Goal: Transaction & Acquisition: Purchase product/service

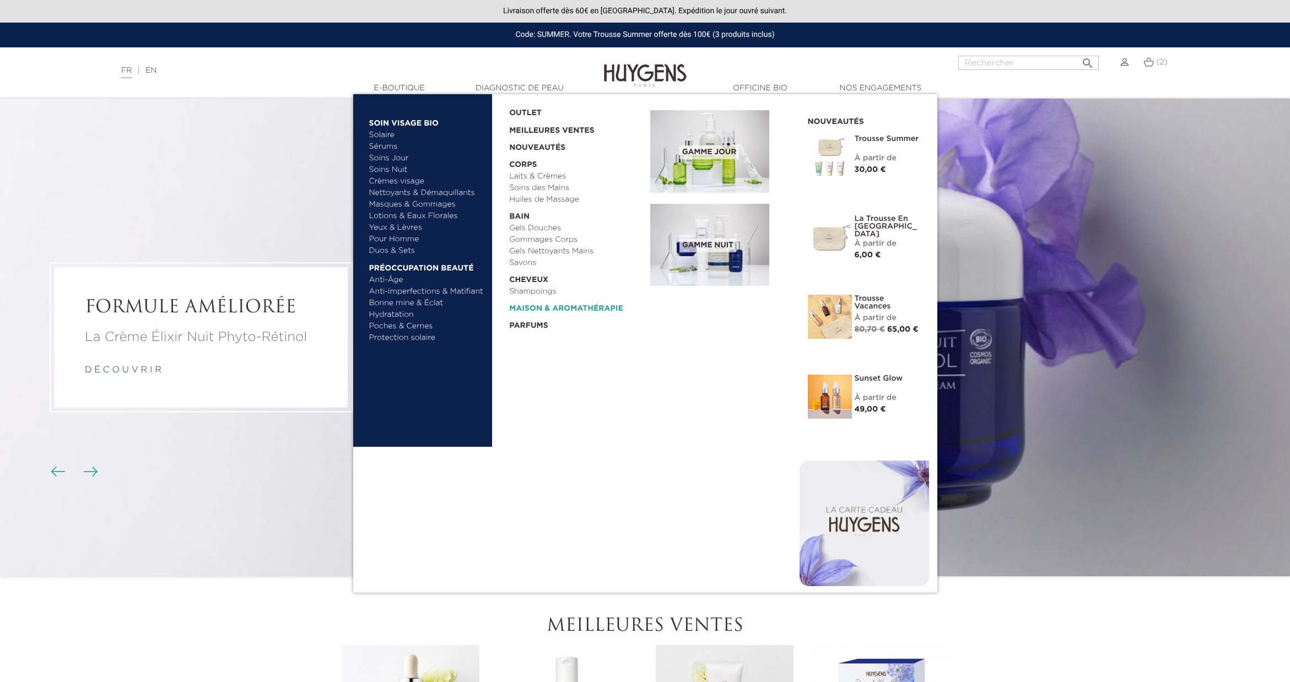
click at [552, 306] on link "  Maison & Aromathérapie" at bounding box center [575, 305] width 133 height 17
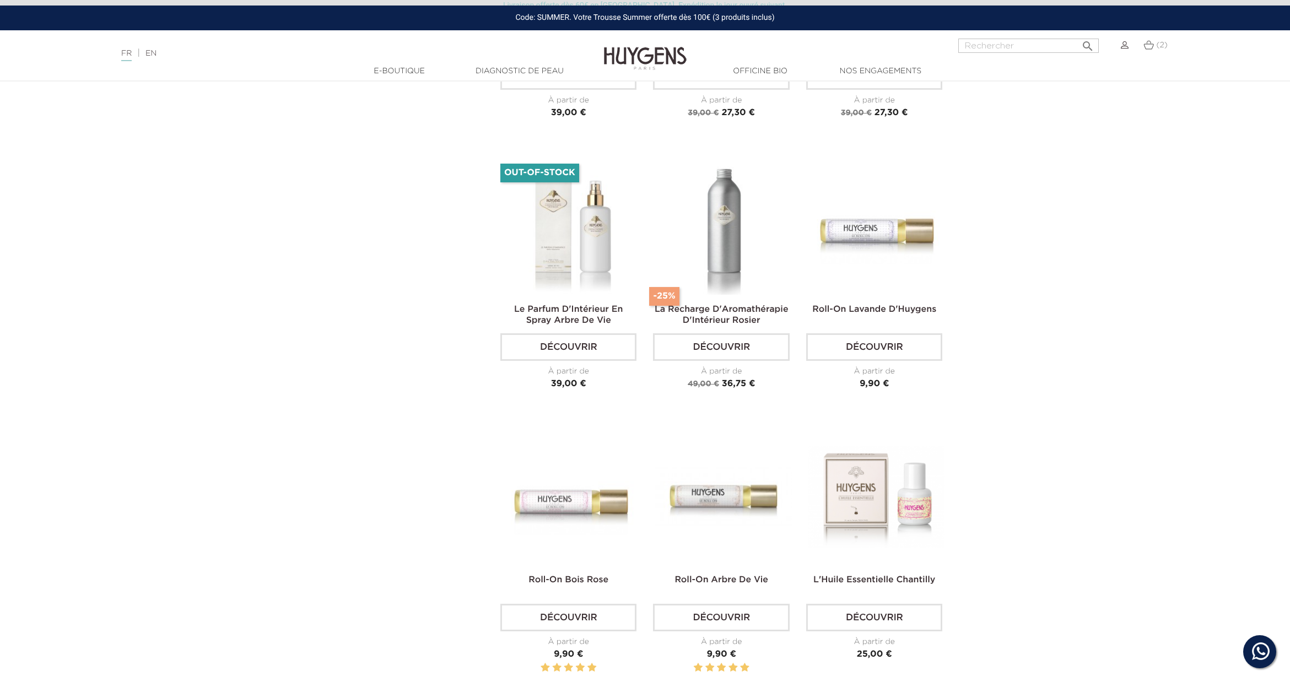
scroll to position [1295, 0]
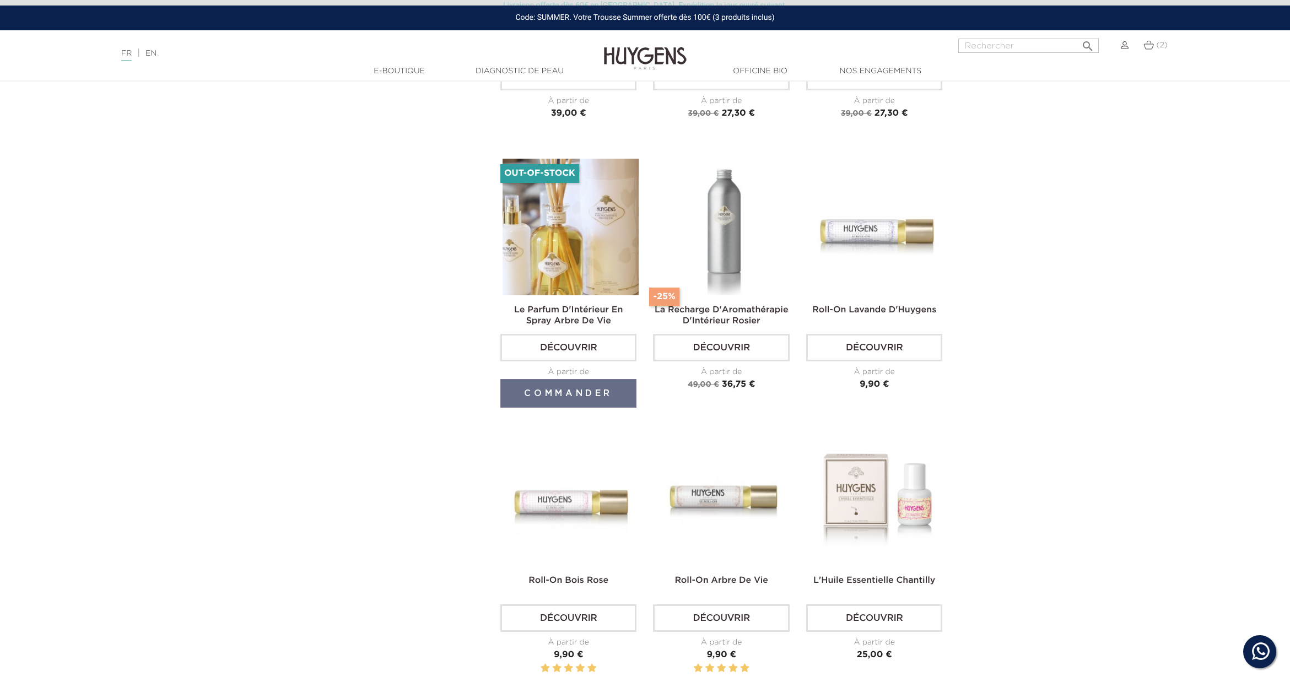
click at [606, 232] on img at bounding box center [570, 227] width 136 height 136
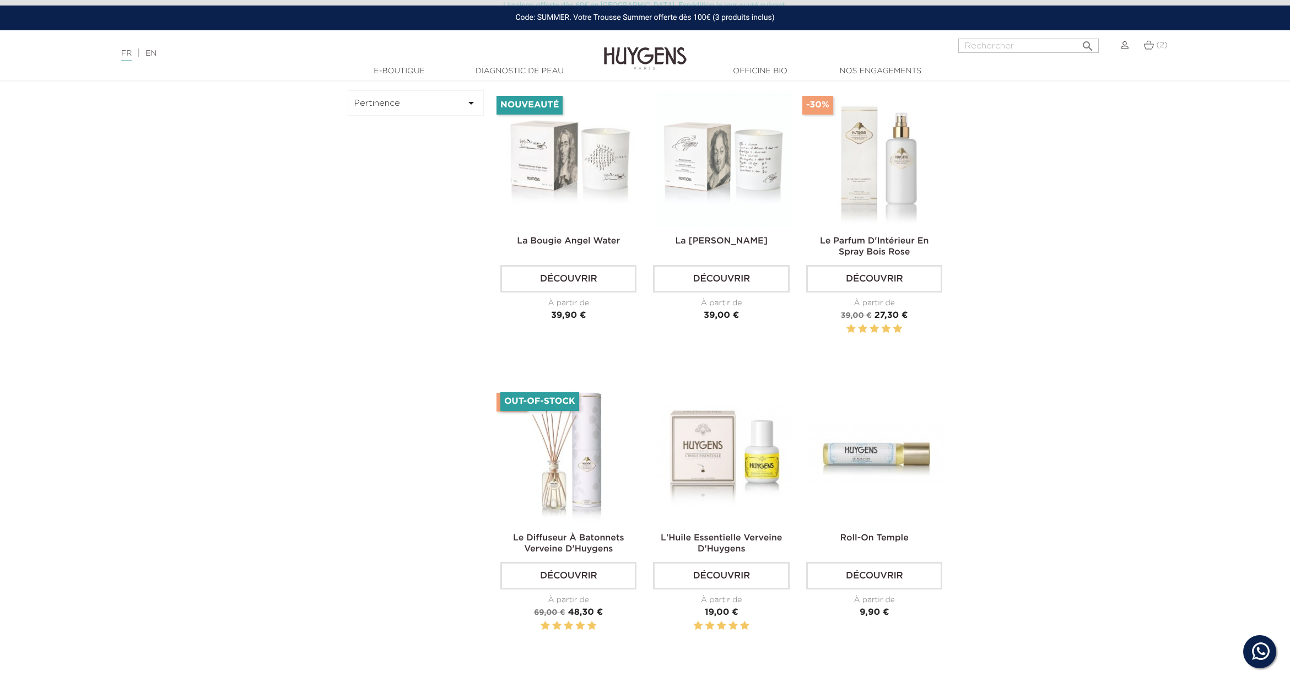
scroll to position [533, 0]
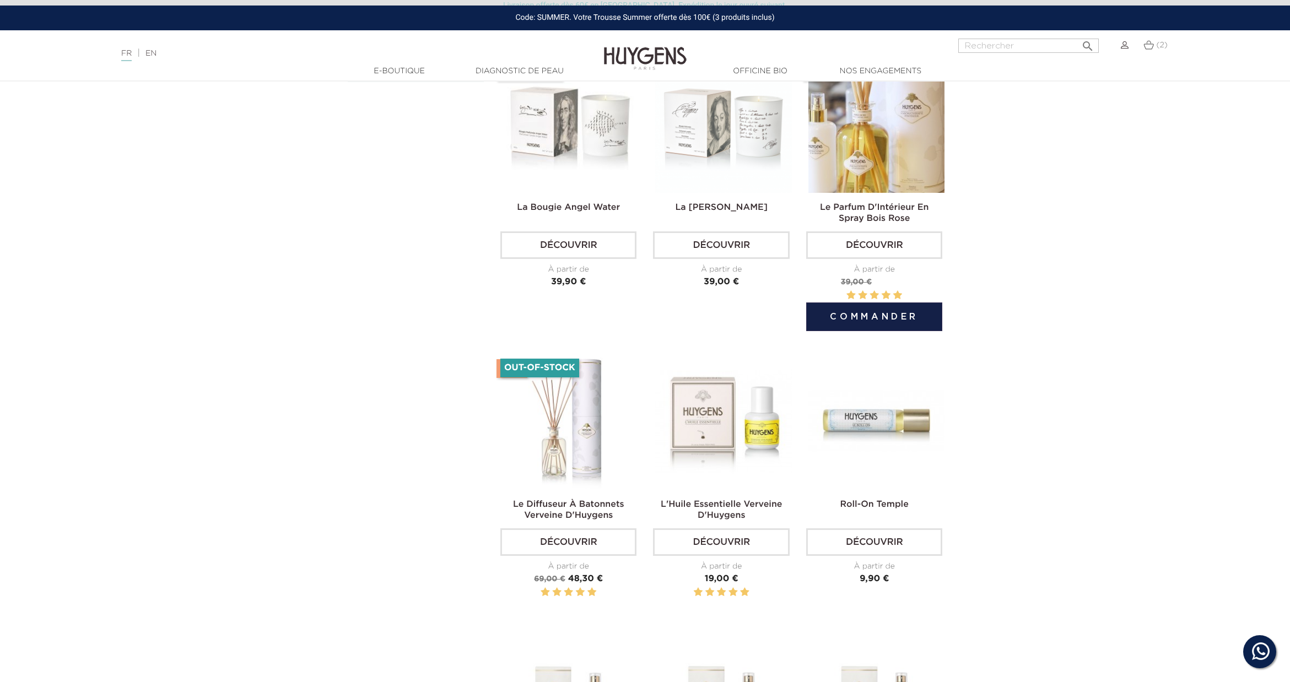
click at [929, 173] on img at bounding box center [876, 125] width 136 height 136
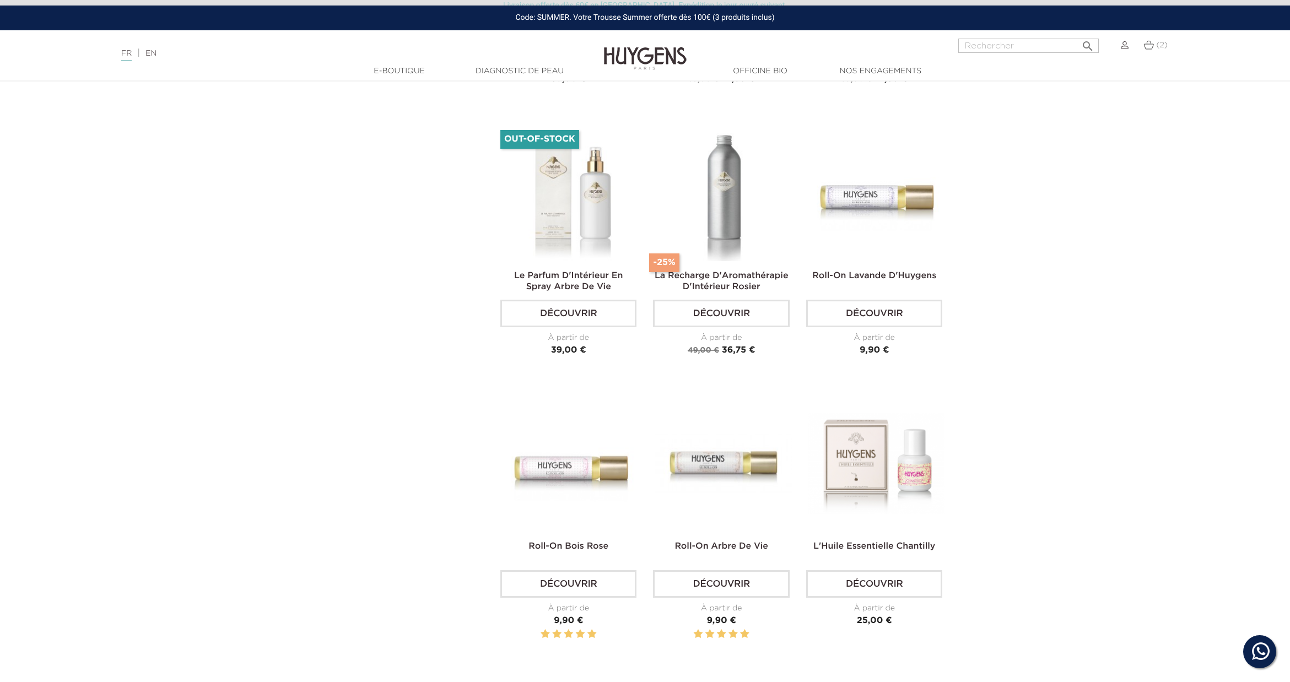
scroll to position [1350, 0]
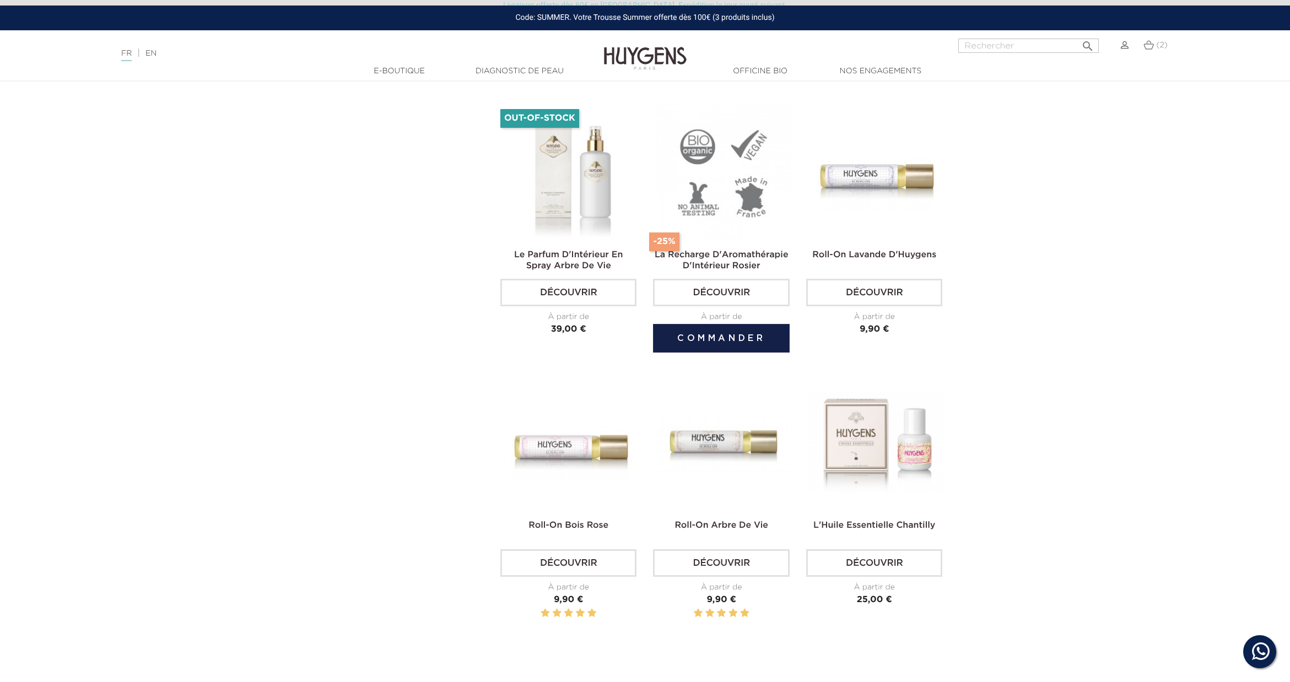
click at [706, 158] on img at bounding box center [723, 172] width 136 height 136
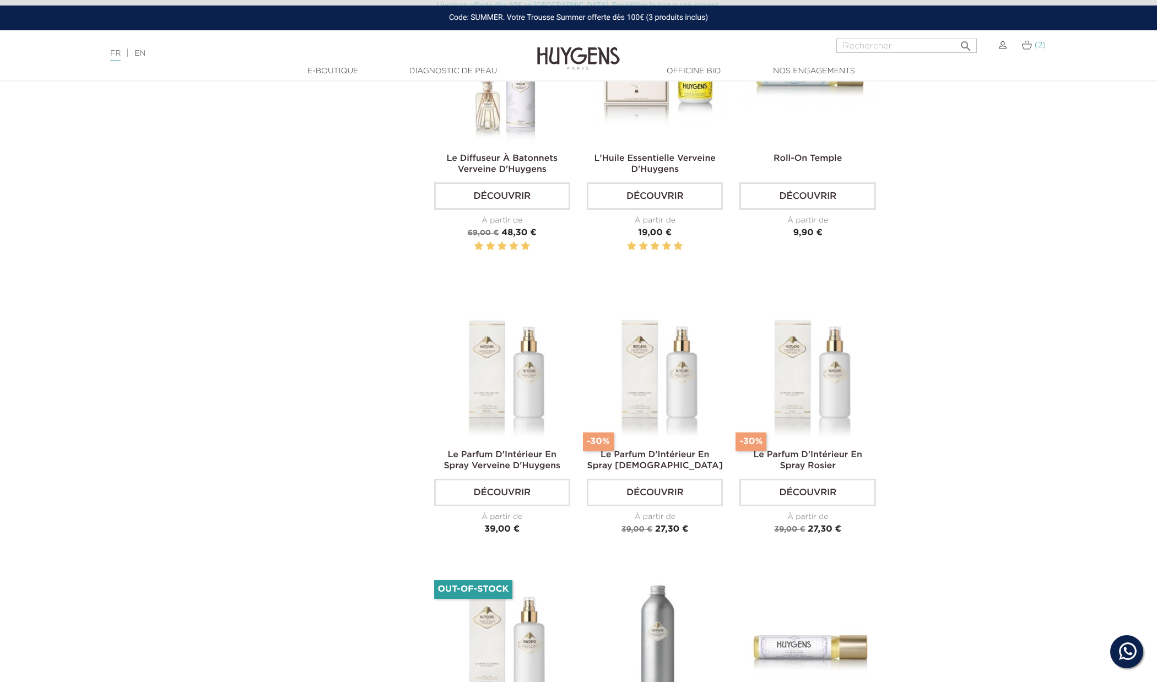
scroll to position [851, 0]
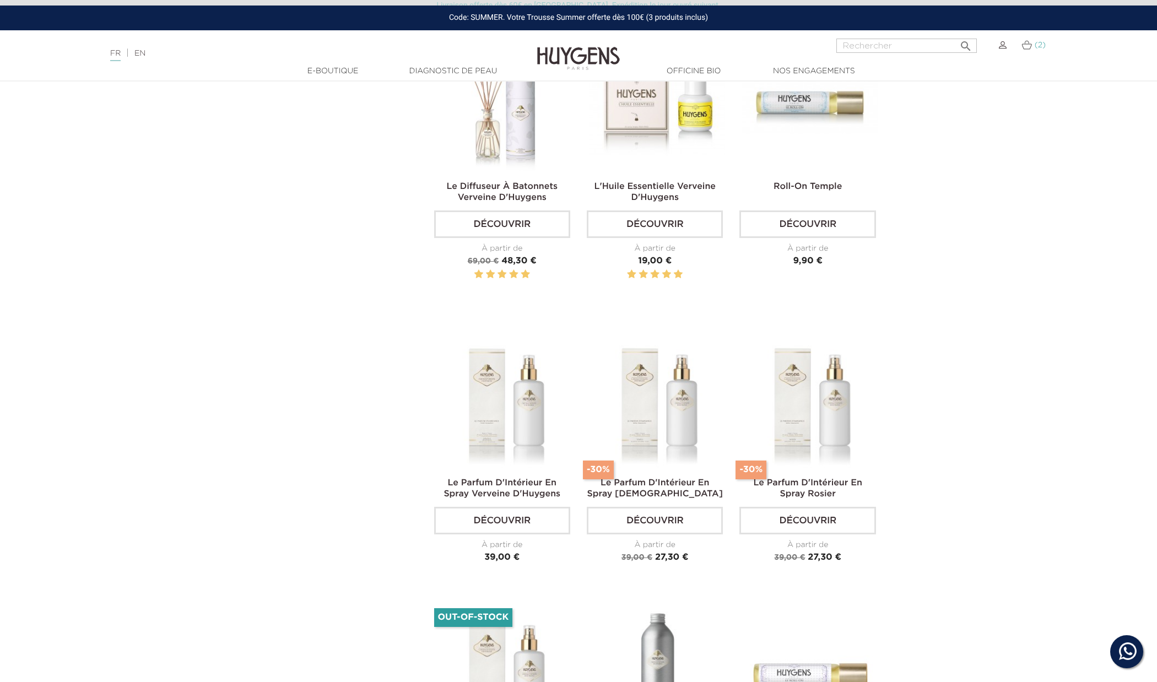
click at [1035, 47] on span "(2)" at bounding box center [1039, 45] width 11 height 8
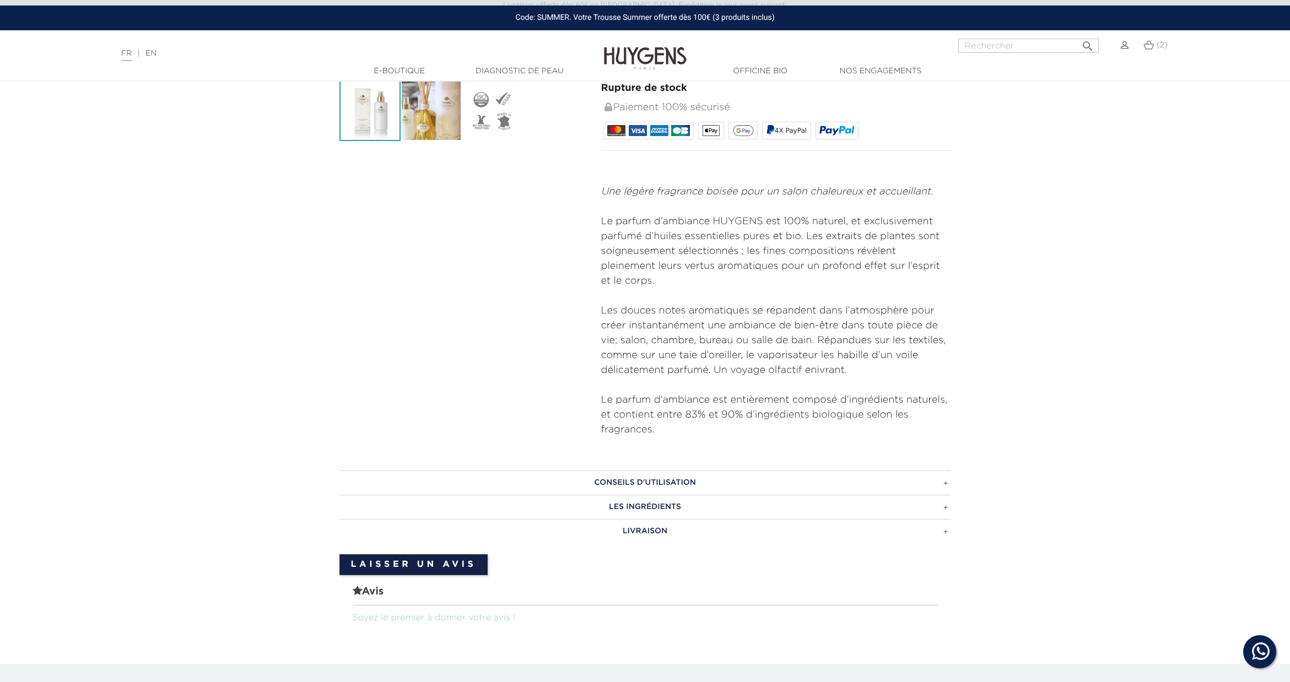
scroll to position [319, 0]
click at [841, 483] on h3 "CONSEILS D'UTILISATION" at bounding box center [644, 482] width 611 height 24
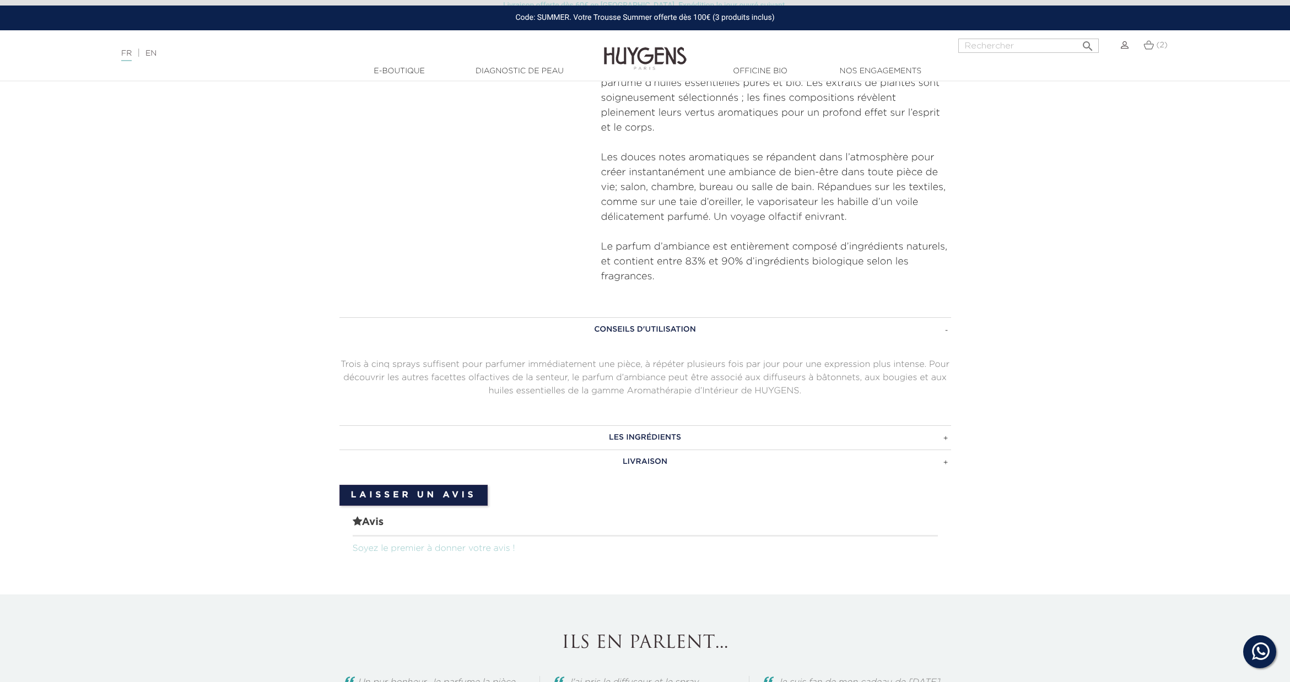
scroll to position [474, 0]
click at [835, 441] on h3 "LES INGRÉDIENTS" at bounding box center [644, 436] width 611 height 24
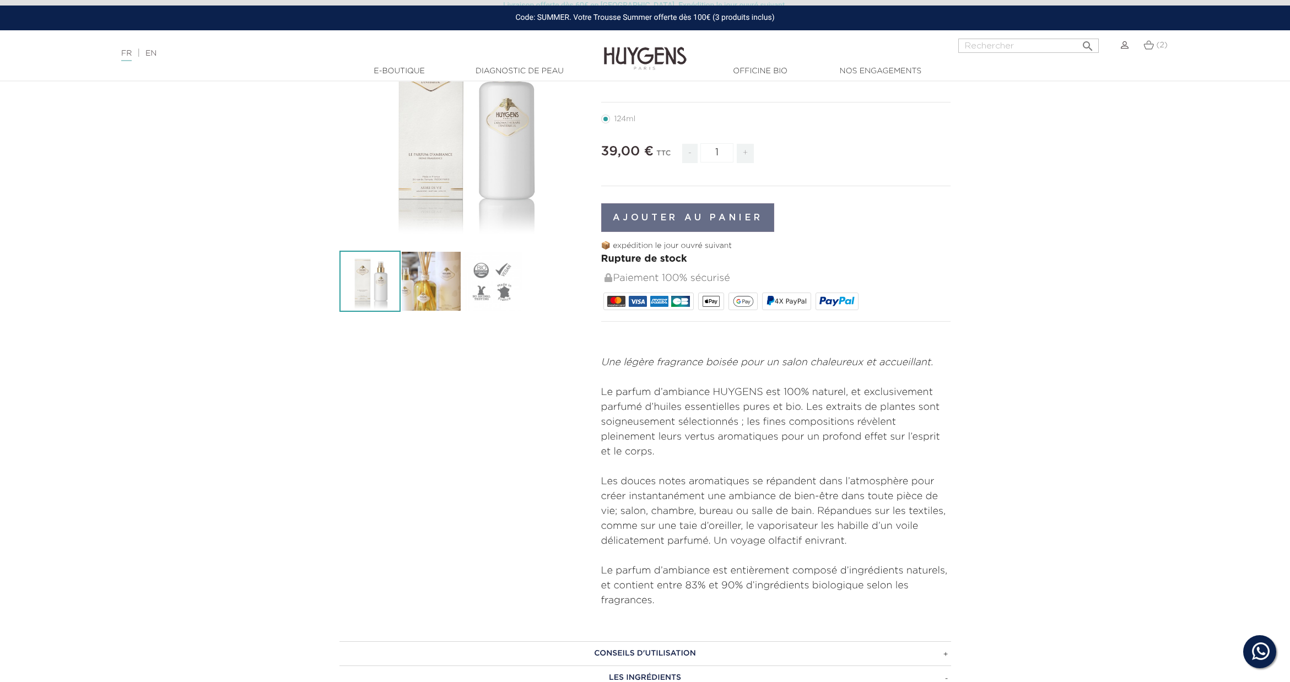
scroll to position [148, 0]
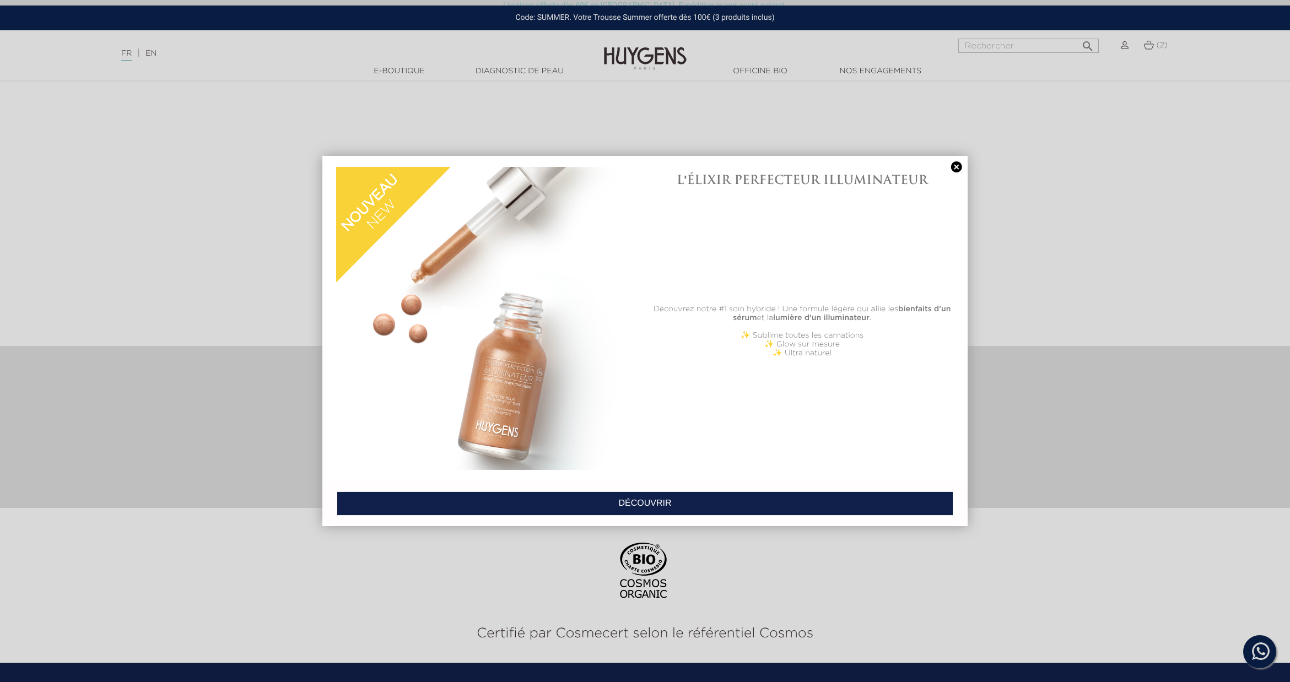
scroll to position [1563, 0]
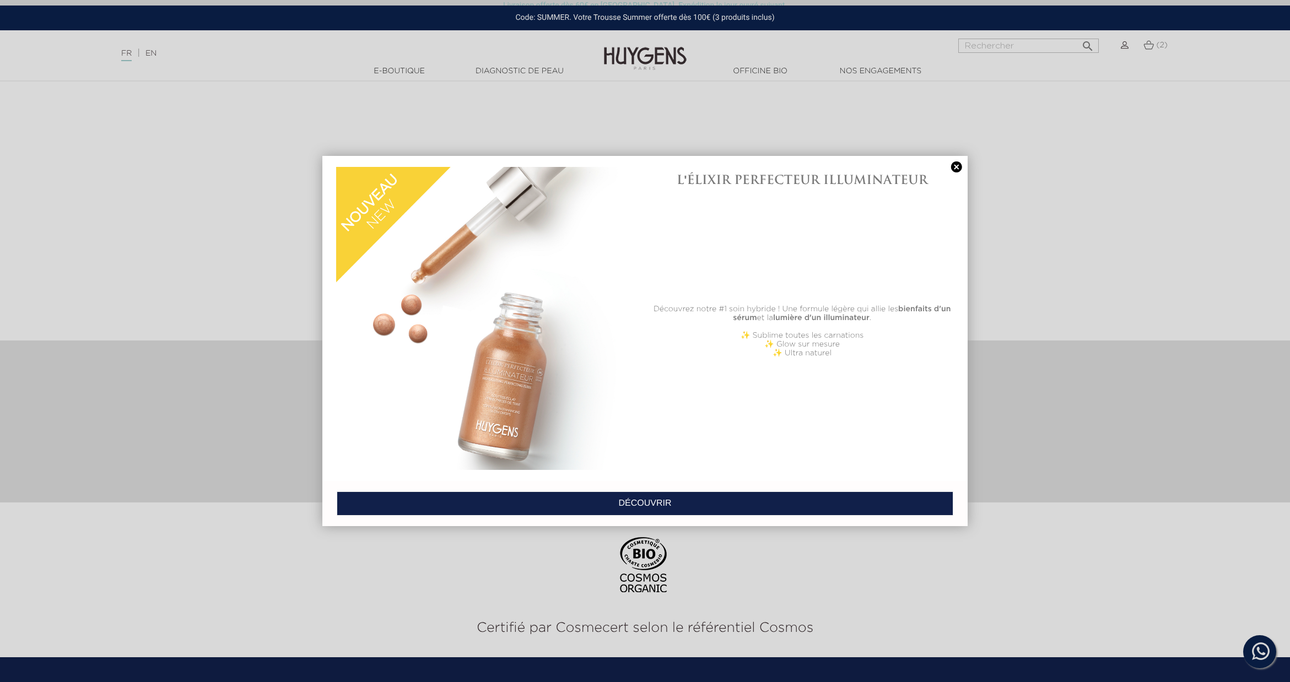
click at [956, 167] on link at bounding box center [956, 167] width 15 height 12
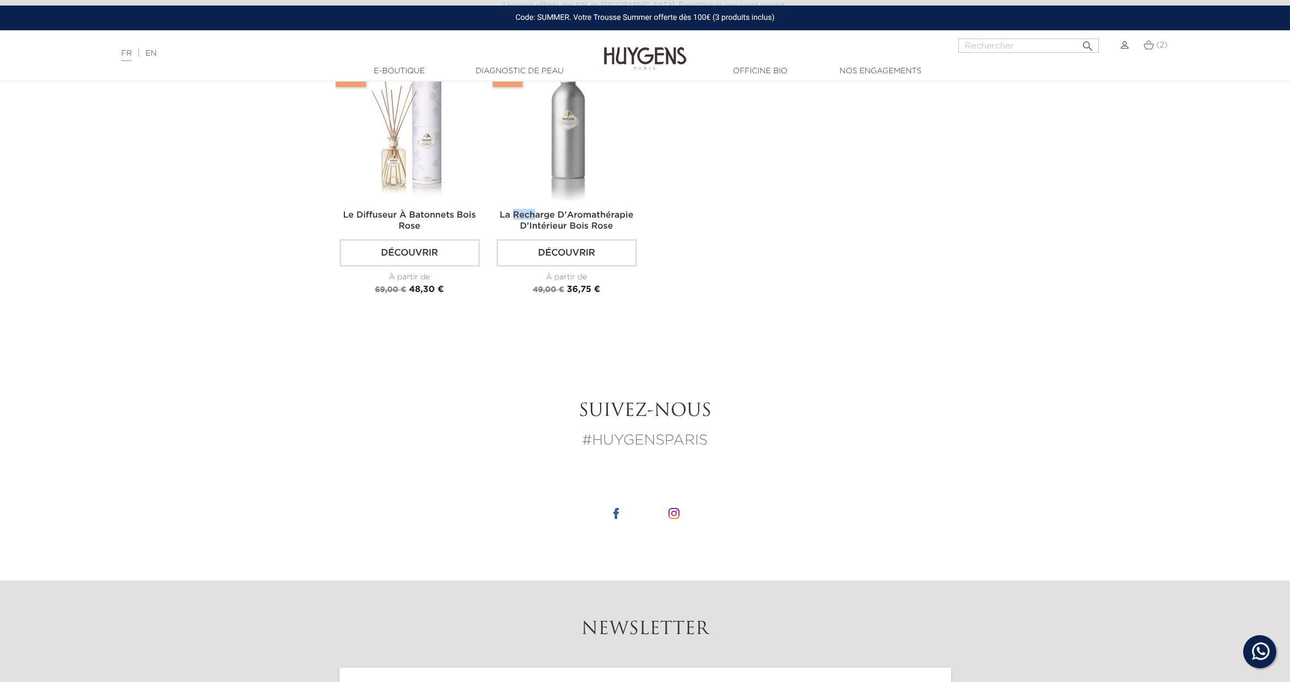
scroll to position [1301, 0]
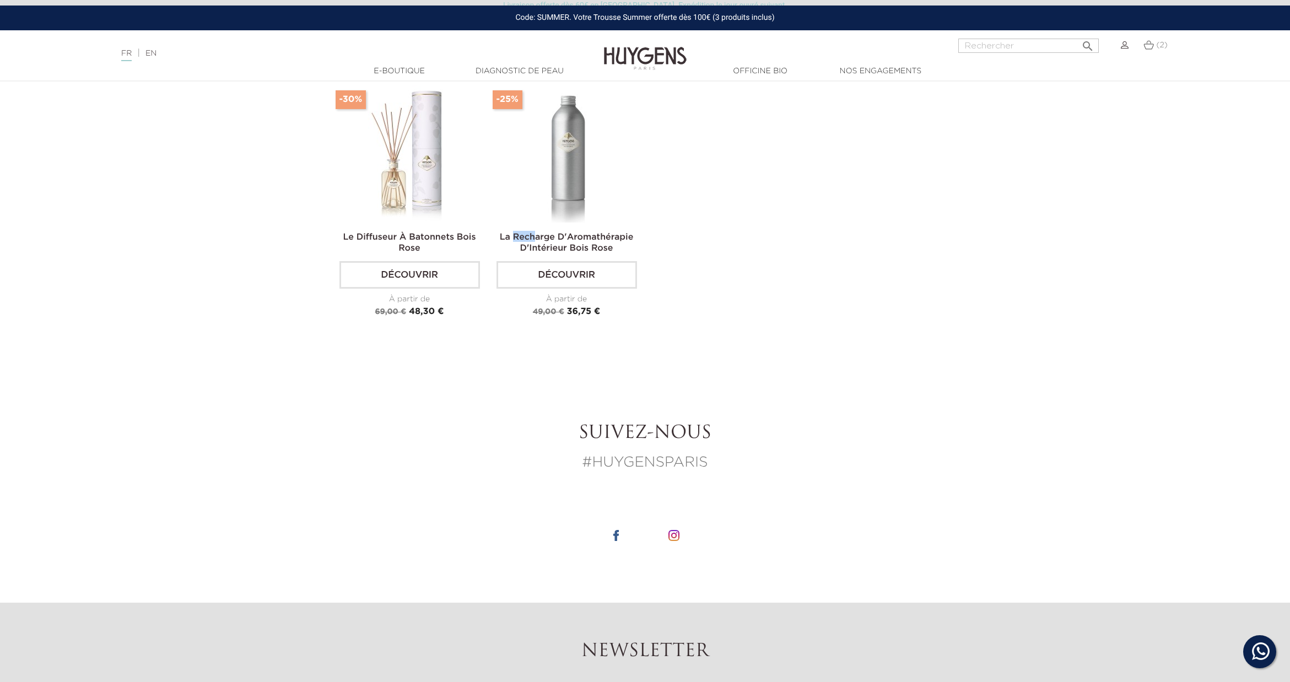
click at [570, 168] on img at bounding box center [568, 154] width 138 height 138
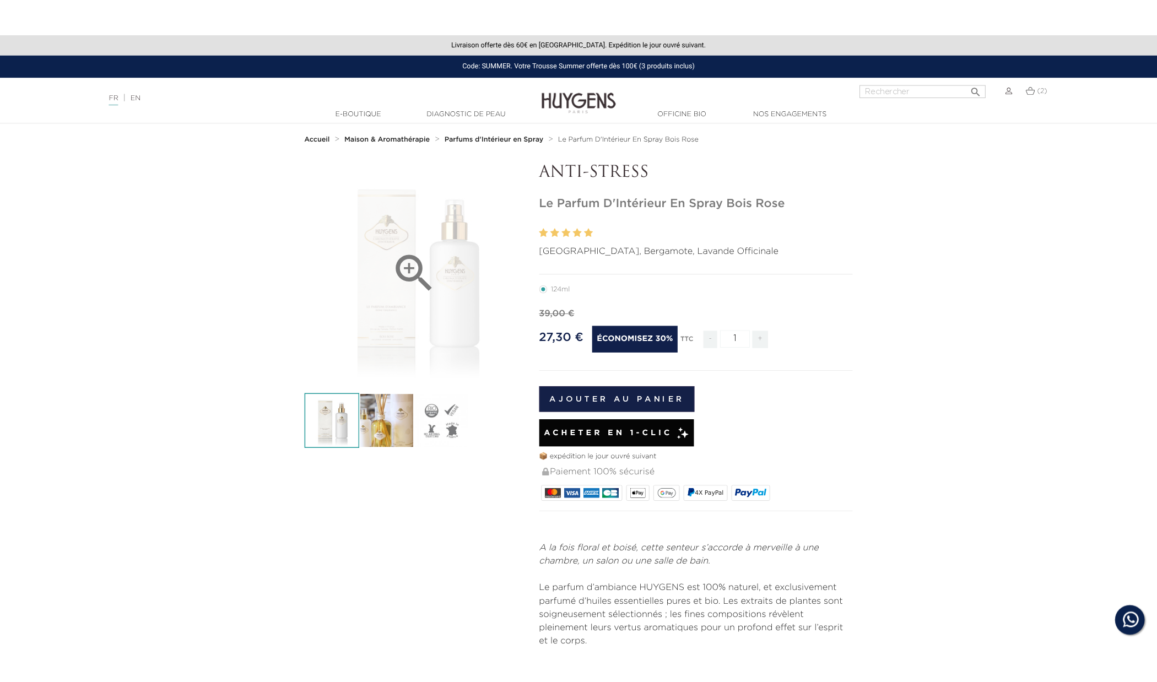
scroll to position [0, 0]
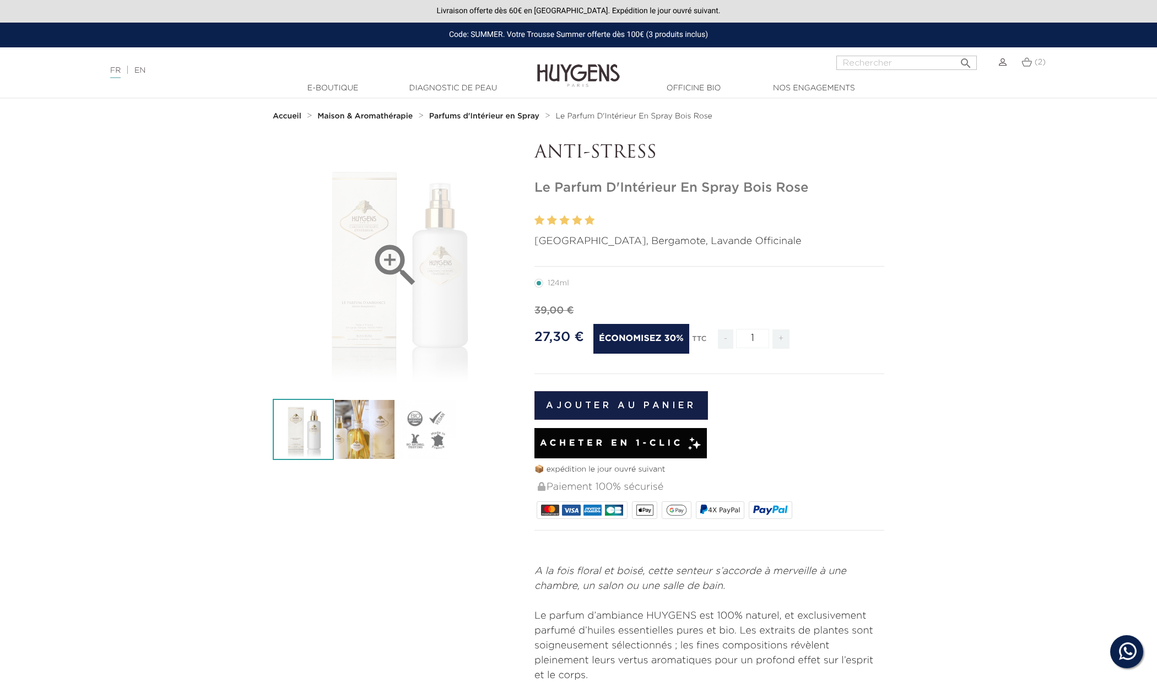
click at [404, 262] on icon "" at bounding box center [395, 265] width 55 height 55
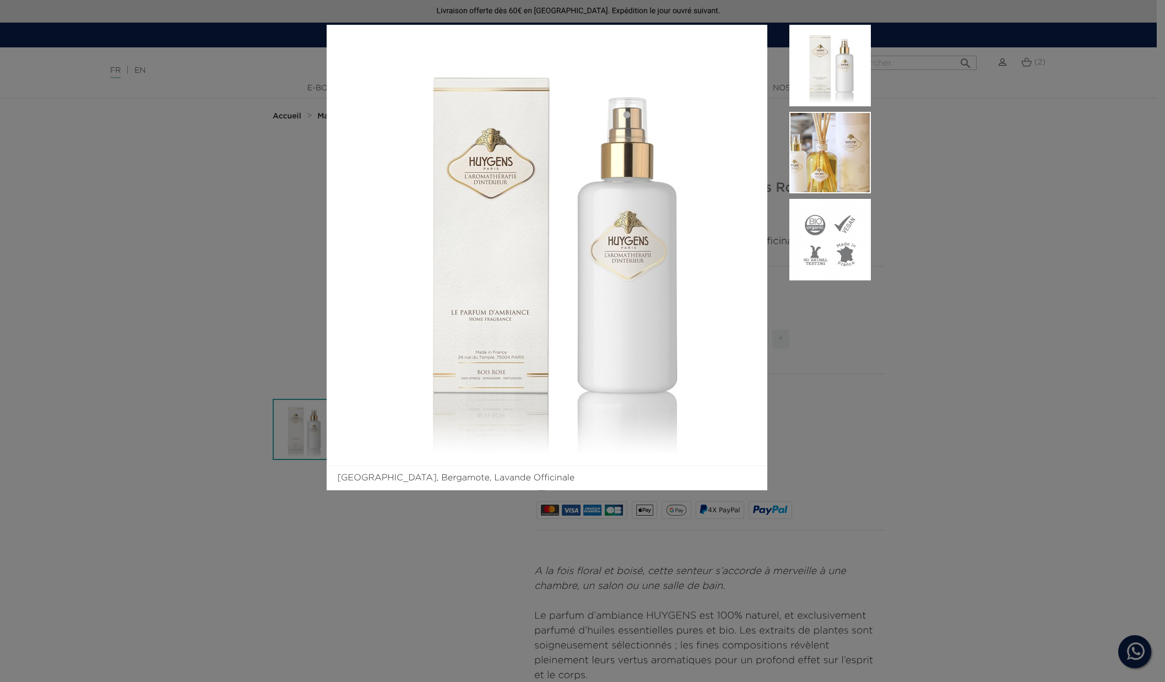
click at [1070, 92] on div "Bois de Rose, Bergamote, Lavande Officinale" at bounding box center [582, 341] width 1165 height 682
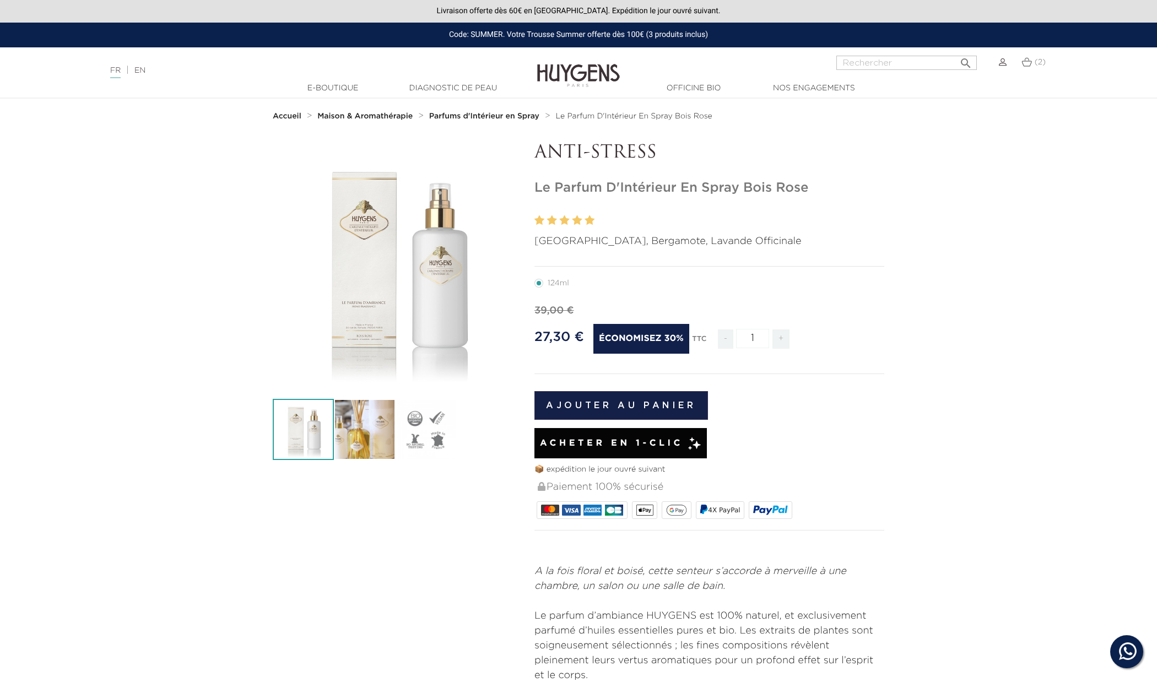
click at [492, 116] on strong "Parfums d'Intérieur en Spray" at bounding box center [484, 116] width 110 height 8
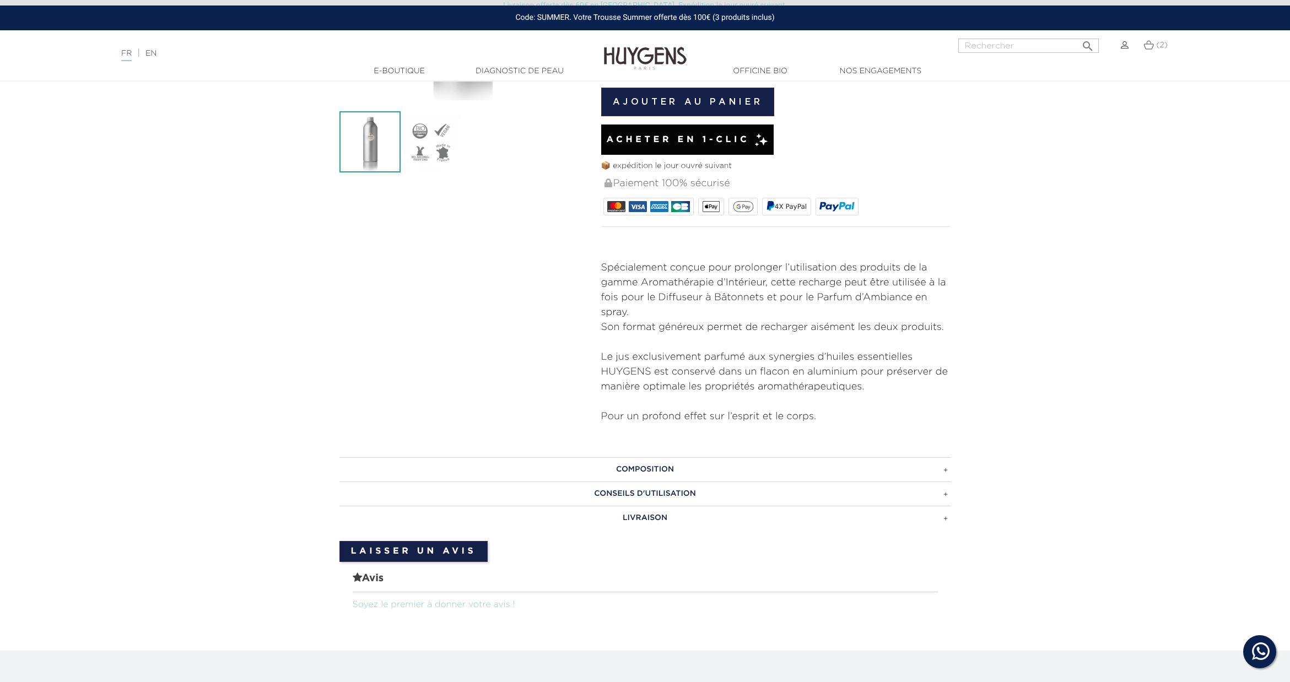
scroll to position [322, 0]
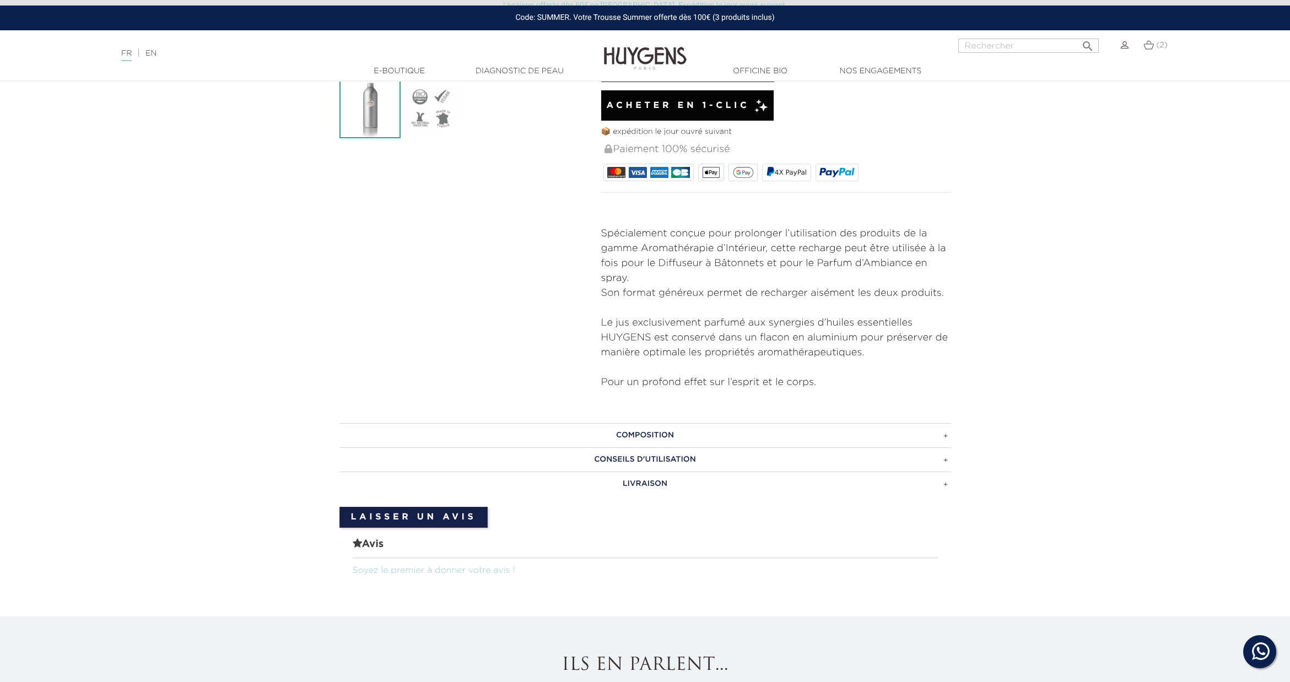
click at [820, 429] on h3 "Composition" at bounding box center [644, 435] width 611 height 24
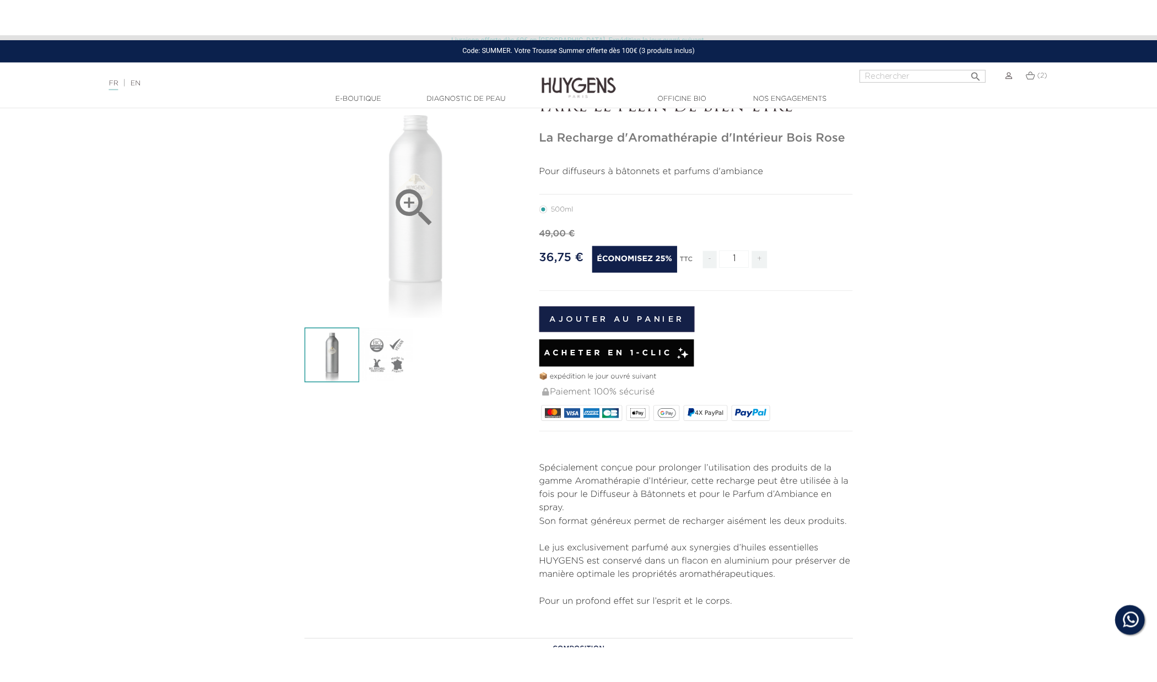
scroll to position [73, 0]
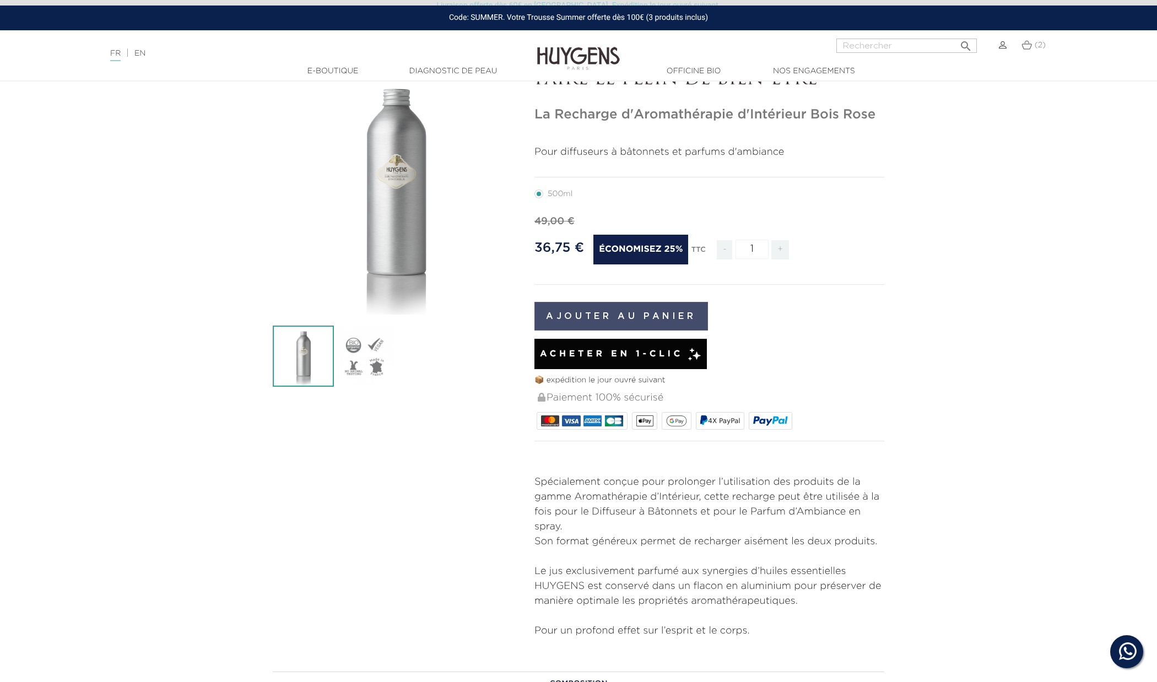
click at [635, 318] on button "Ajouter au panier" at bounding box center [621, 316] width 174 height 29
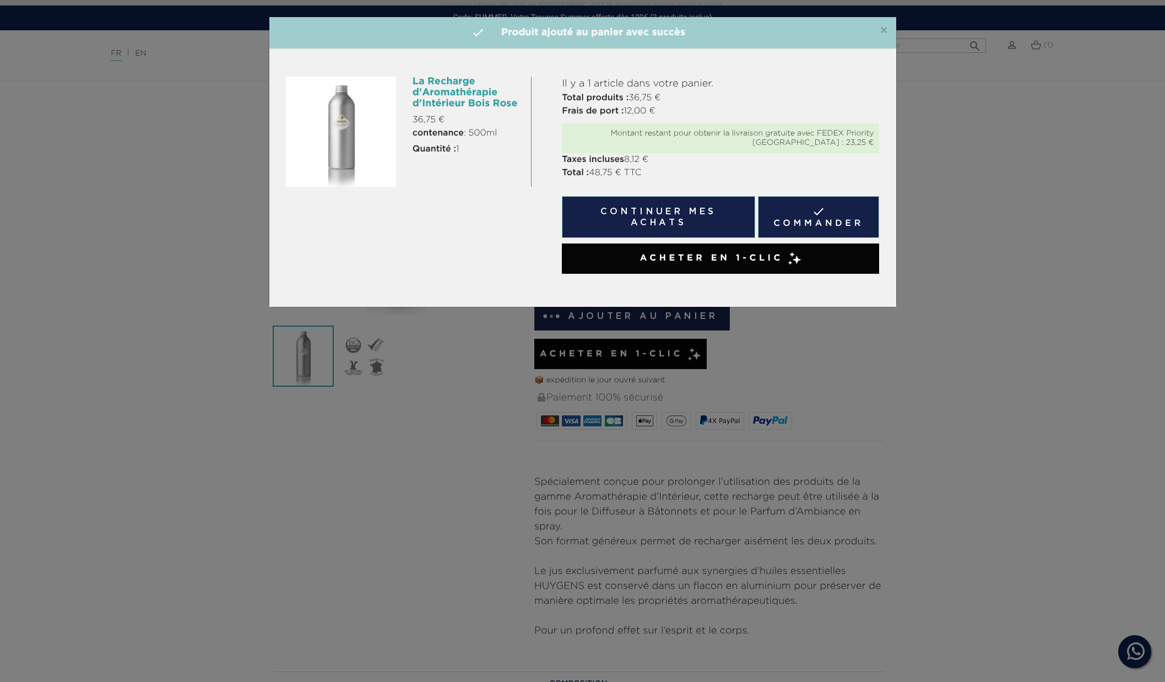
click at [876, 34] on div "×  Produit ajouté au panier avec succès" at bounding box center [582, 33] width 627 height 32
drag, startPoint x: 882, startPoint y: 28, endPoint x: 785, endPoint y: 12, distance: 98.9
click at [882, 28] on span "×" at bounding box center [884, 30] width 8 height 13
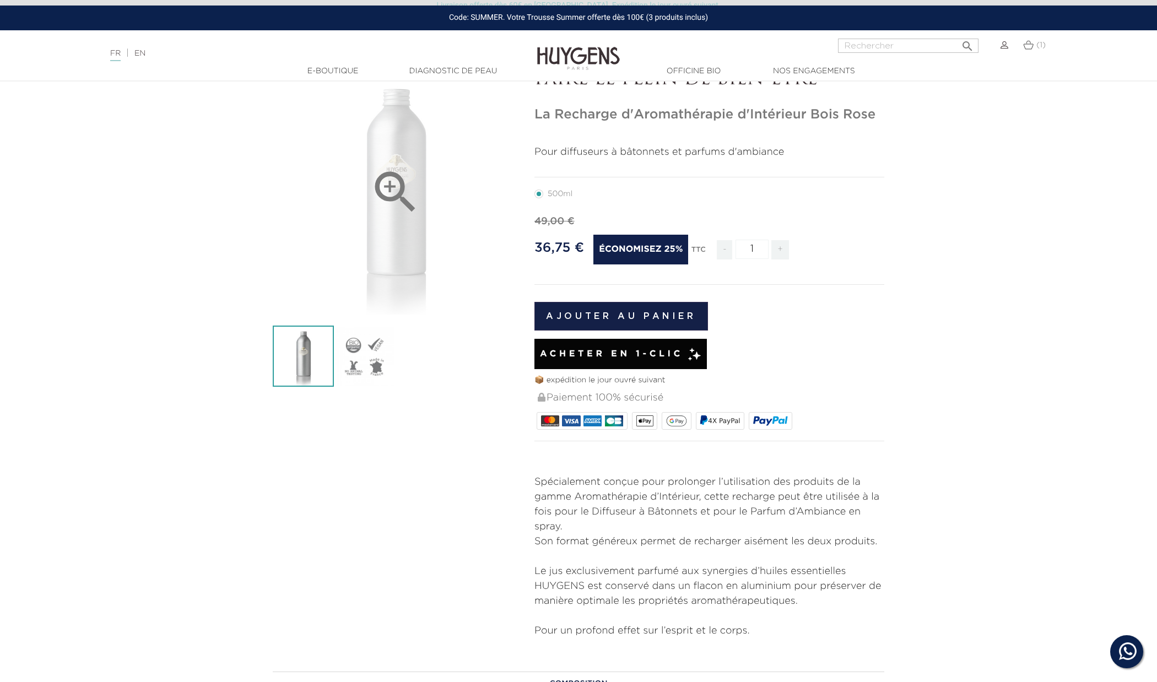
click at [473, 185] on div "" at bounding box center [395, 191] width 245 height 245
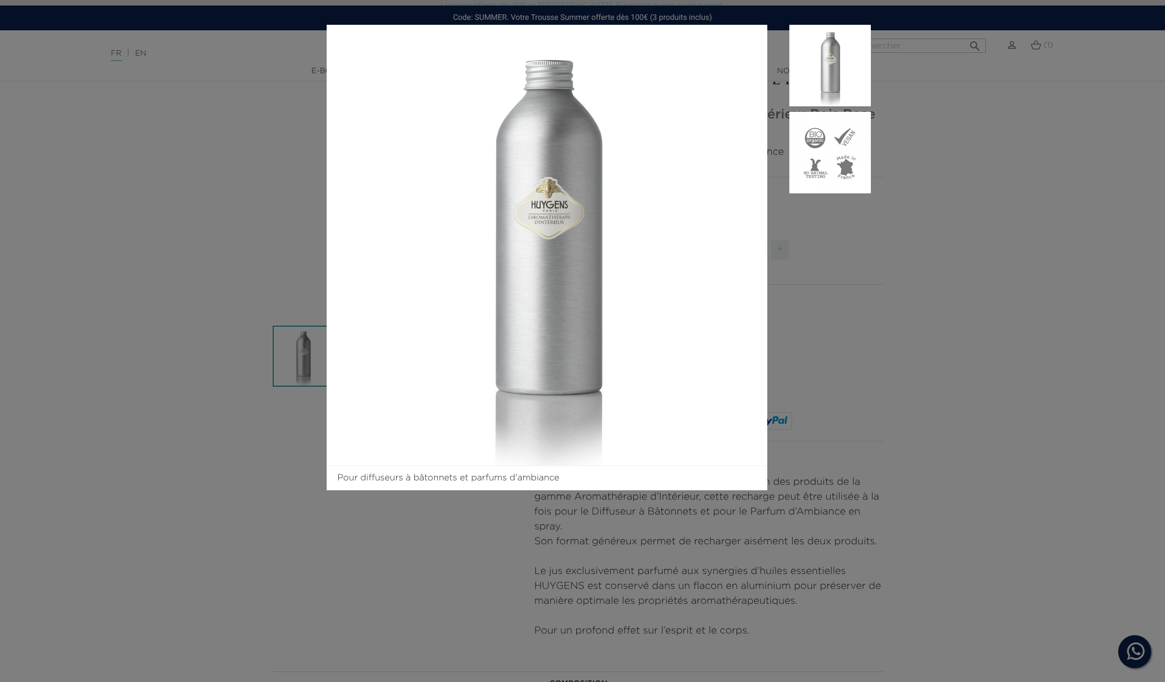
click at [1134, 229] on div "Pour diffuseurs à bâtonnets et parfums d'ambiance" at bounding box center [582, 341] width 1165 height 682
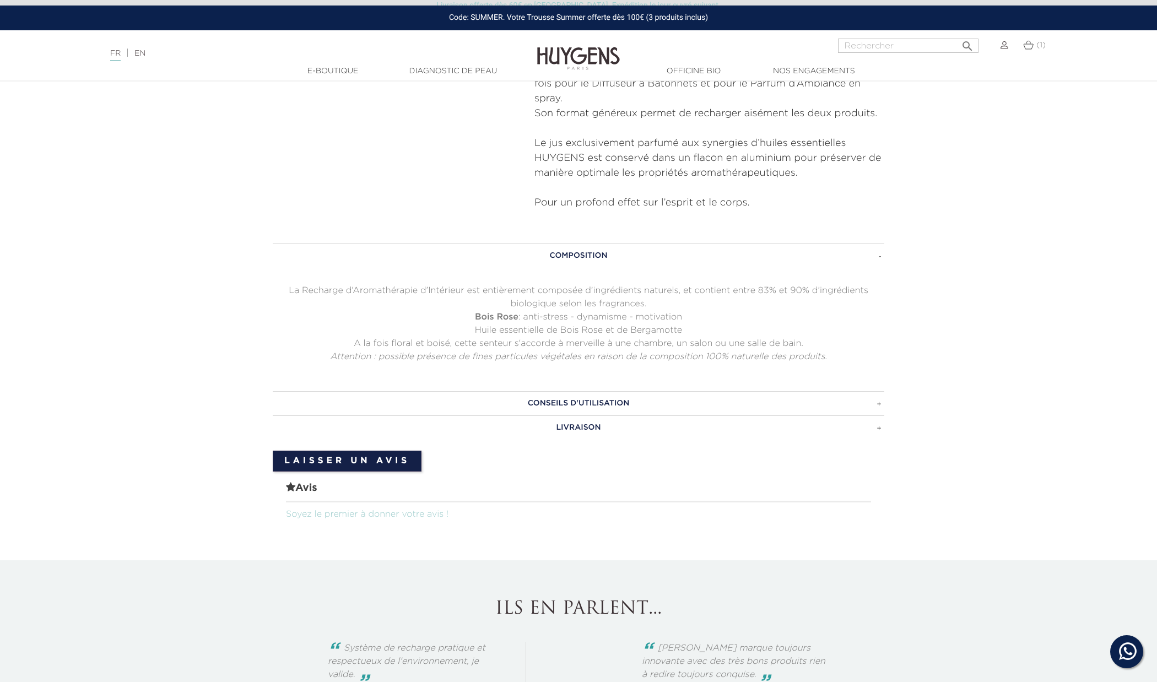
scroll to position [130, 0]
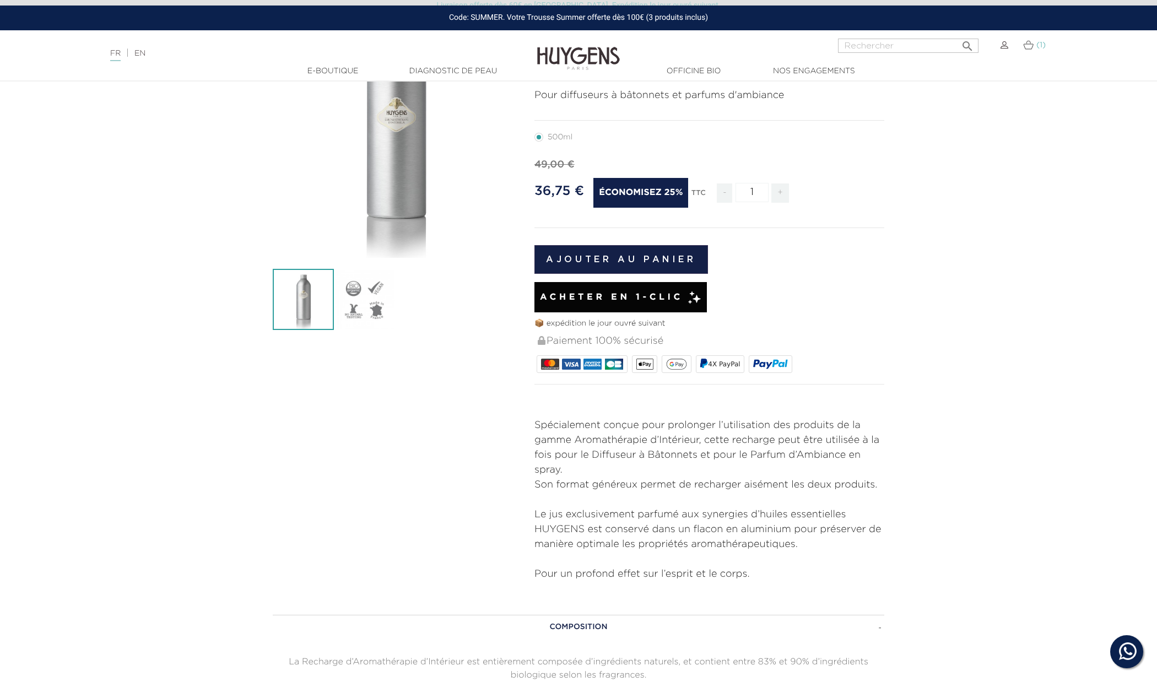
click at [1041, 46] on span "(1)" at bounding box center [1040, 45] width 9 height 8
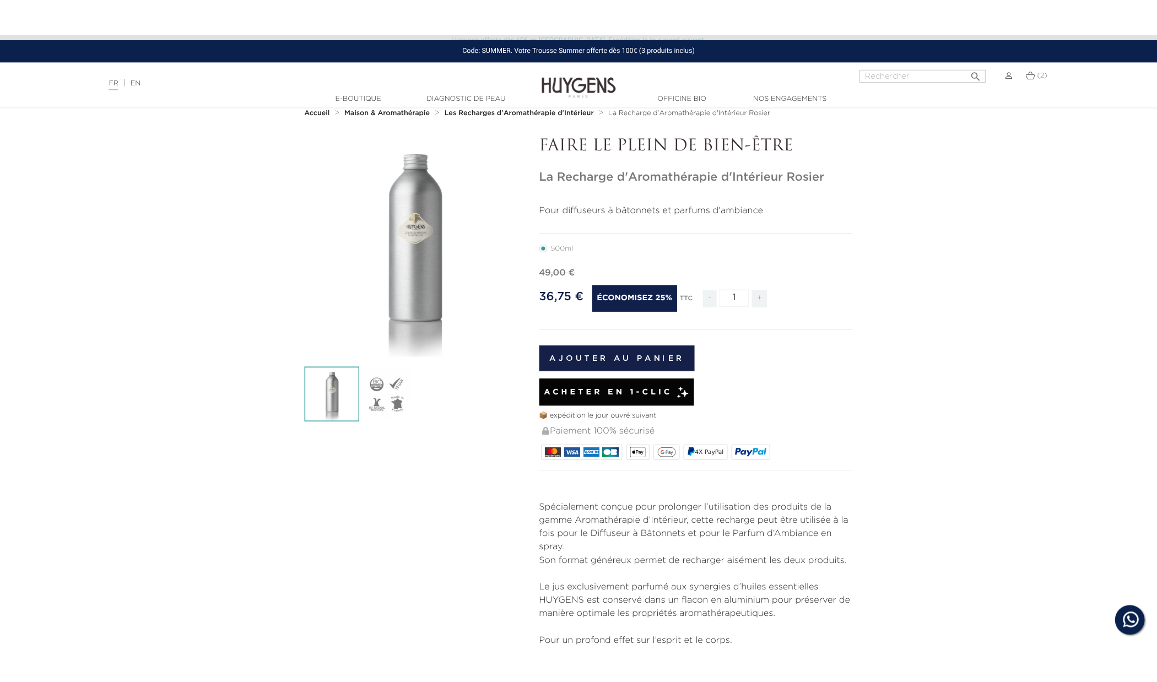
scroll to position [31, 0]
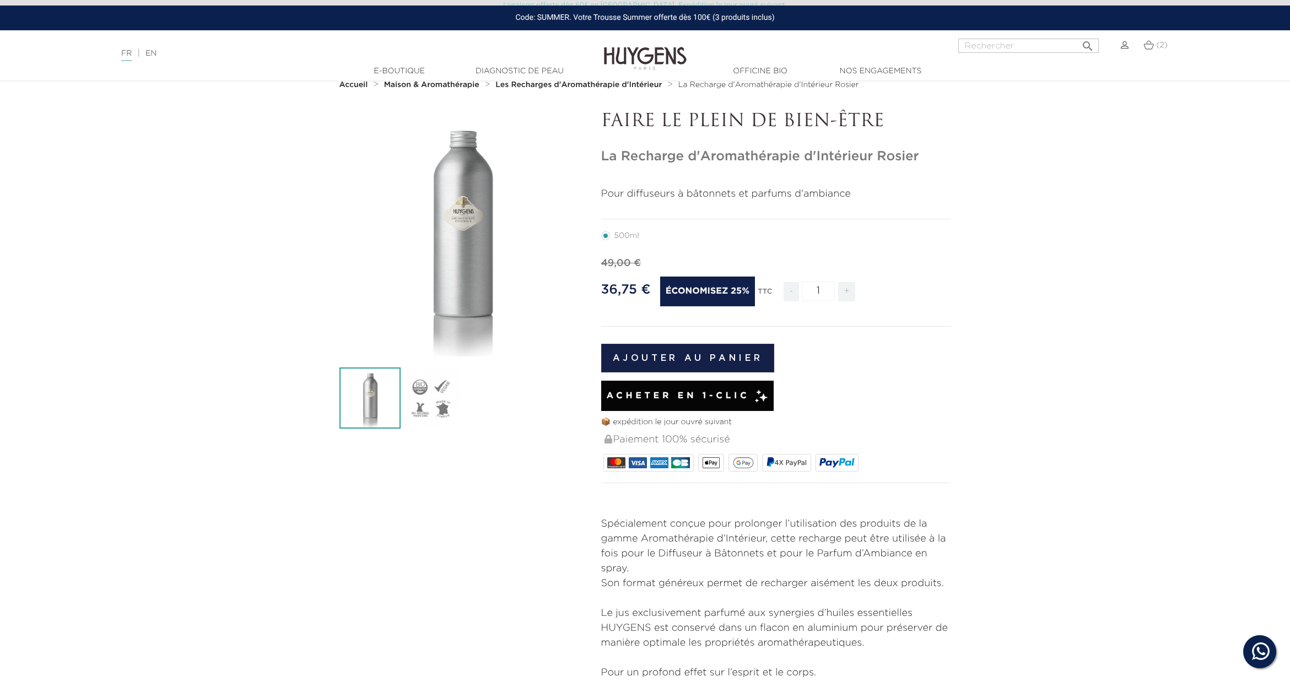
click at [1123, 47] on img at bounding box center [1124, 45] width 8 height 8
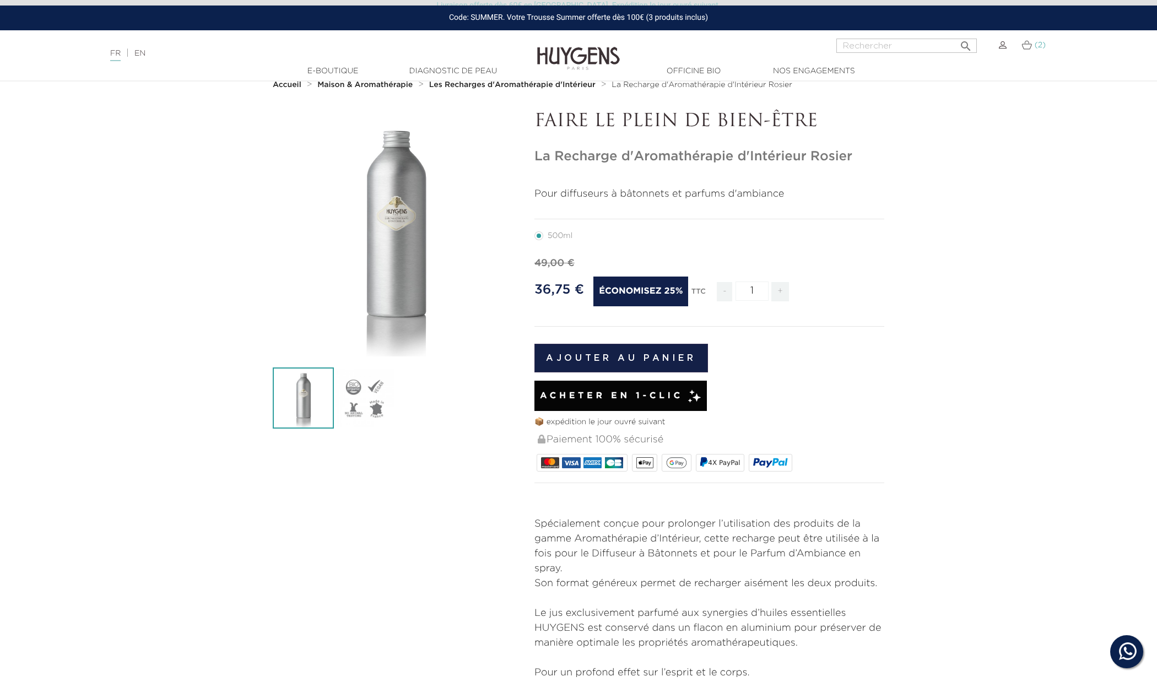
click at [1031, 46] on link "(2)" at bounding box center [1033, 45] width 24 height 9
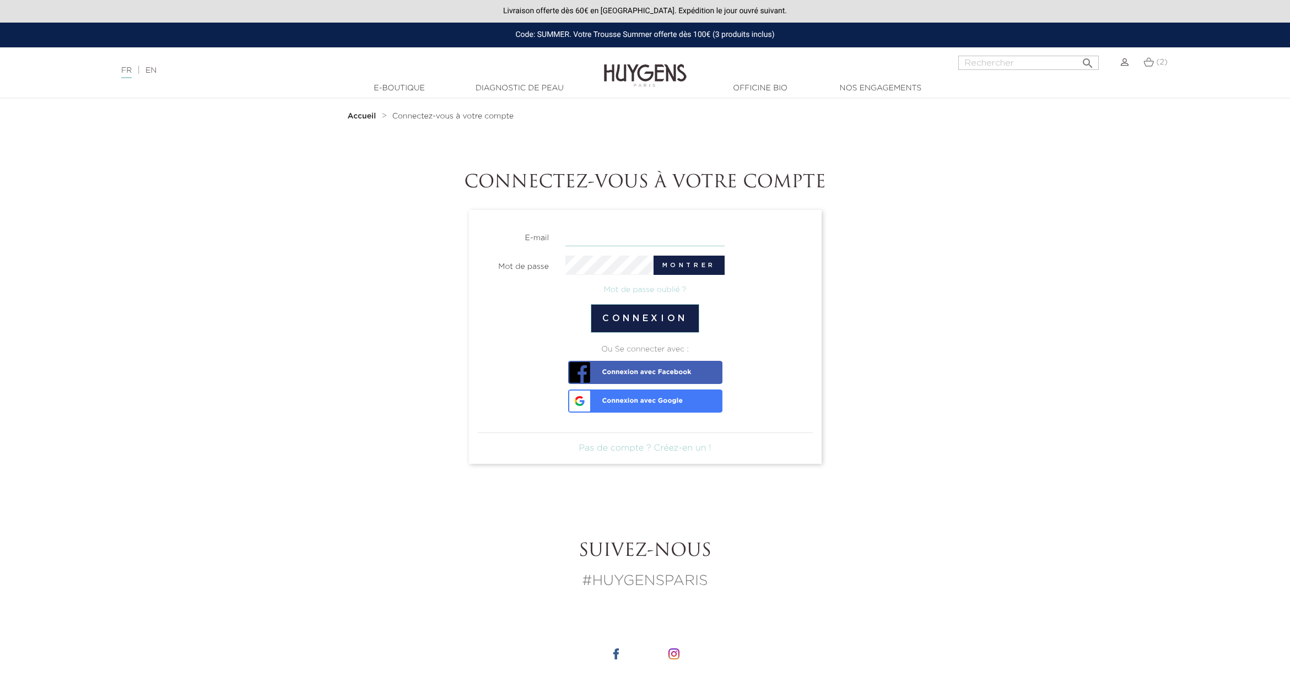
scroll to position [0, 1]
type input "[EMAIL_ADDRESS][DOMAIN_NAME]"
click at [633, 291] on link "Mot de passe oublié ?" at bounding box center [645, 290] width 83 height 8
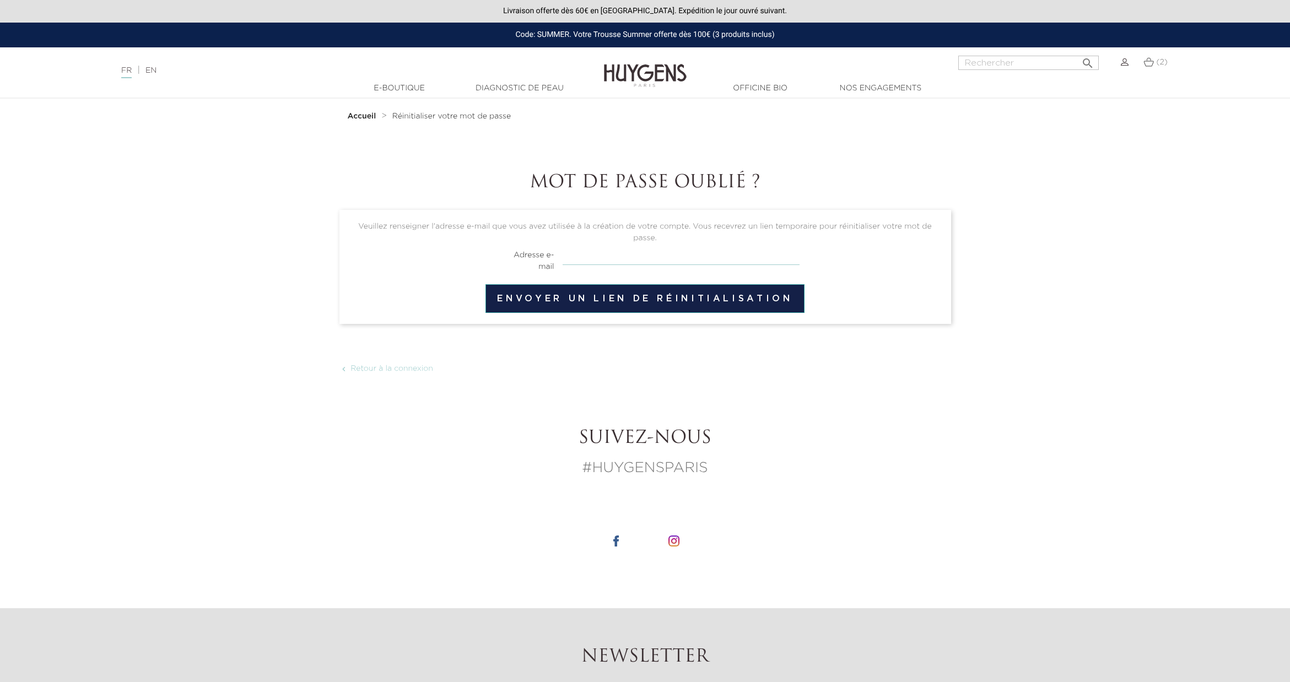
click at [623, 258] on input "email" at bounding box center [680, 254] width 237 height 21
type input "[EMAIL_ADDRESS][DOMAIN_NAME]"
click at [644, 299] on button "Envoyer un lien de réinitialisation" at bounding box center [644, 298] width 318 height 29
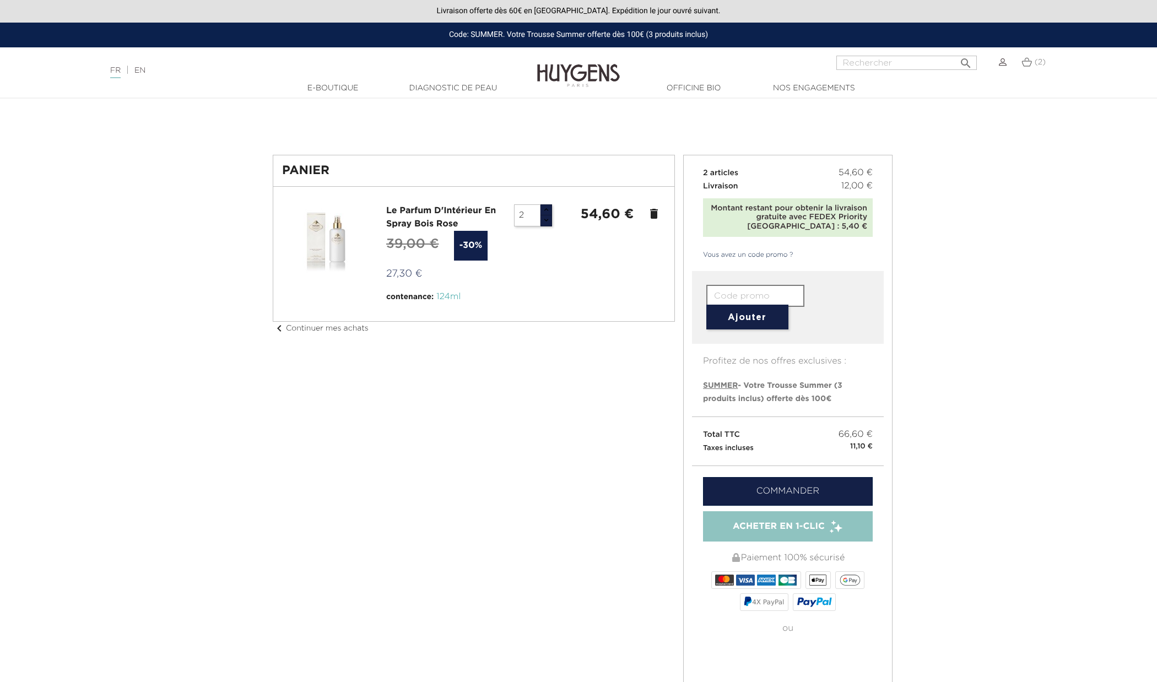
click at [649, 214] on icon "delete" at bounding box center [653, 213] width 13 height 13
click at [656, 213] on icon "delete" at bounding box center [653, 213] width 13 height 13
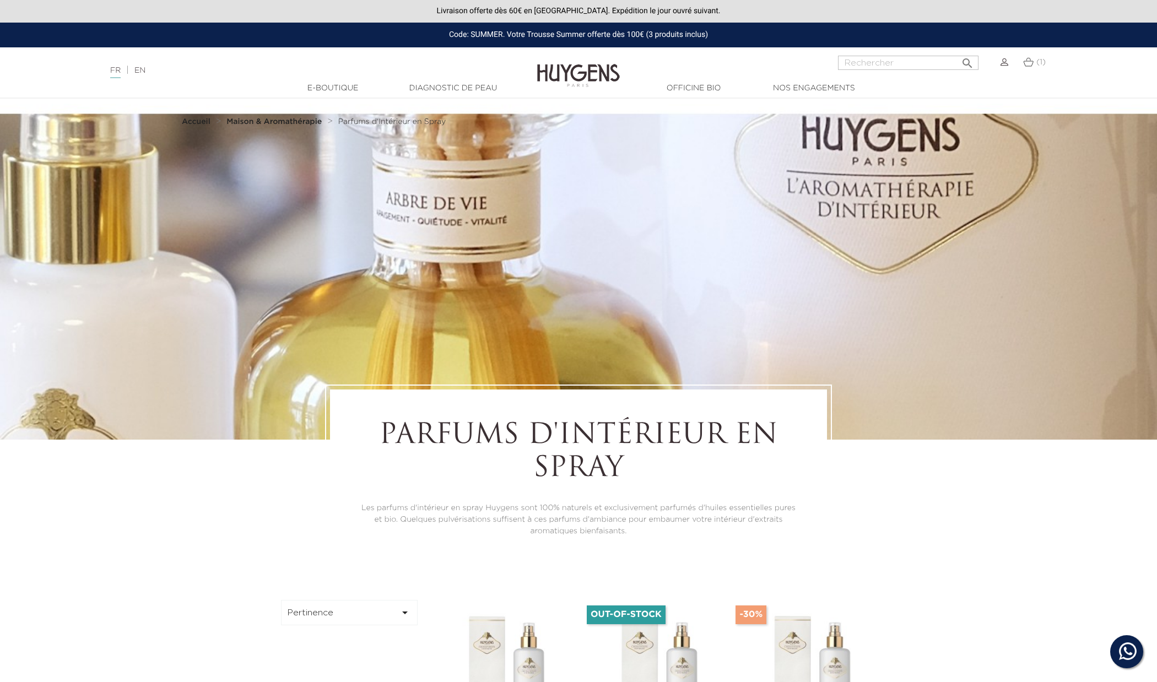
click at [272, 121] on strong "Maison & Aromathérapie" at bounding box center [273, 122] width 95 height 8
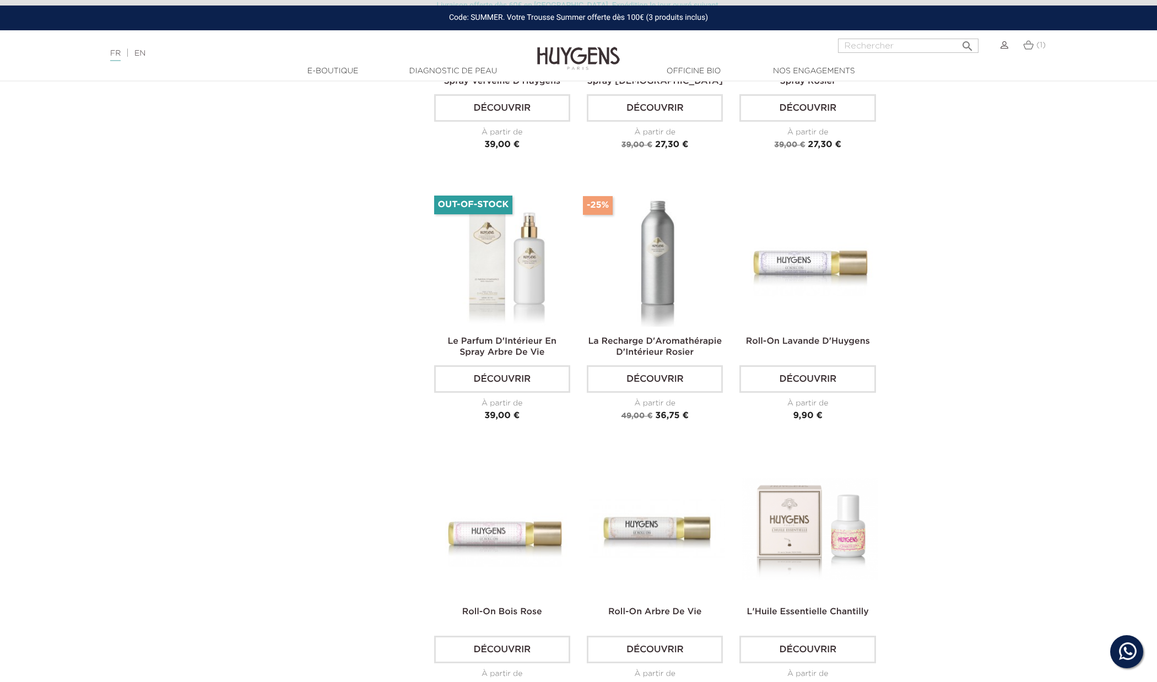
scroll to position [1264, 0]
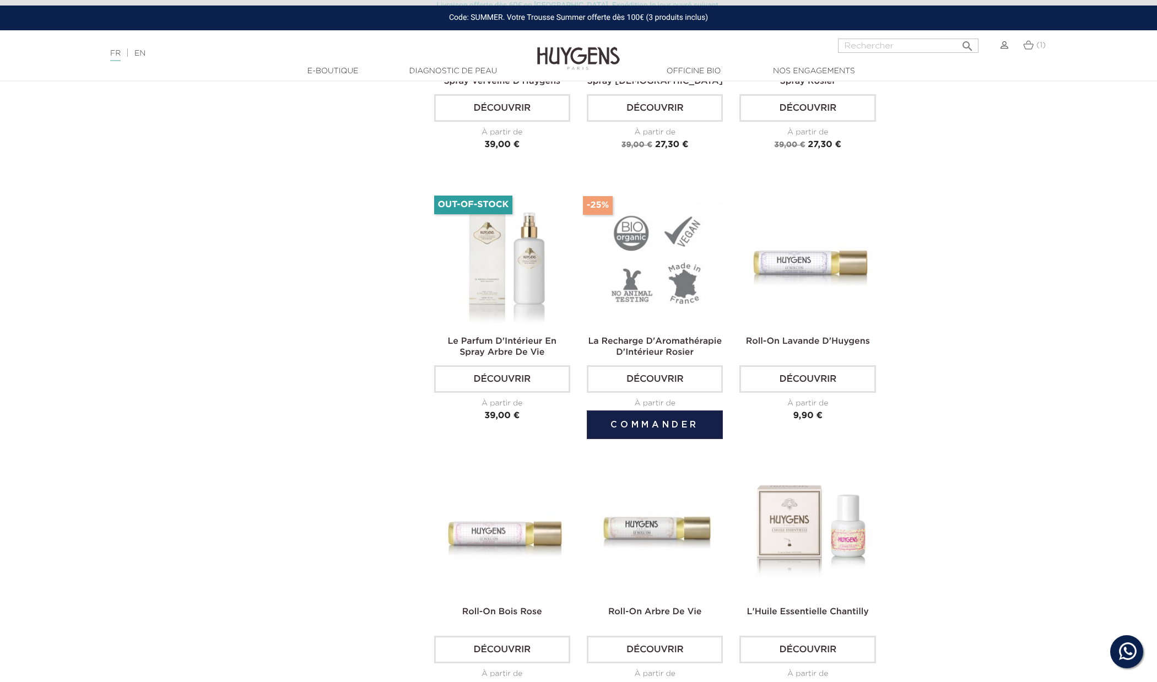
click at [665, 234] on img at bounding box center [657, 258] width 136 height 136
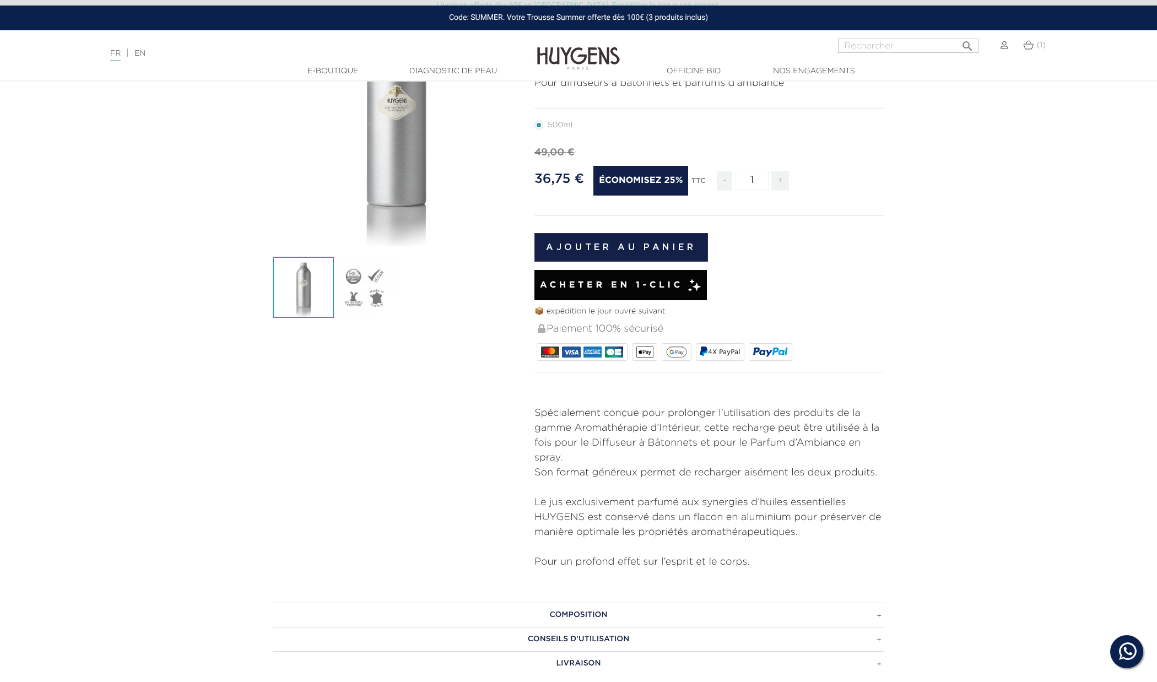
scroll to position [147, 0]
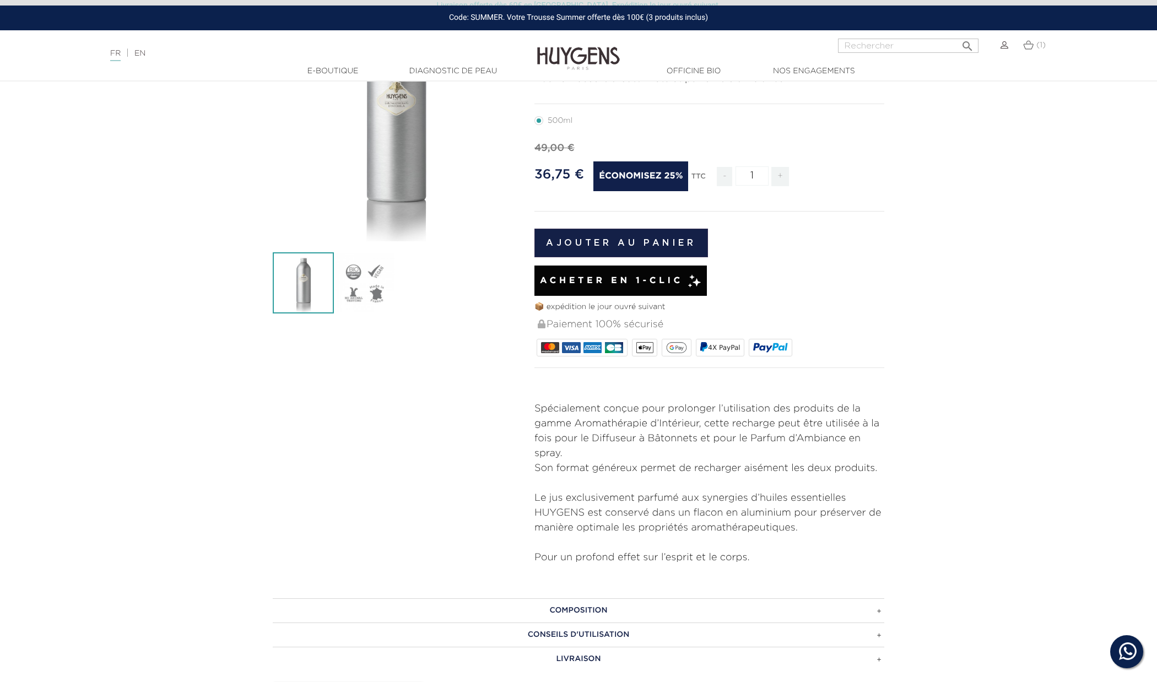
click at [845, 604] on h3 "Composition" at bounding box center [578, 610] width 611 height 24
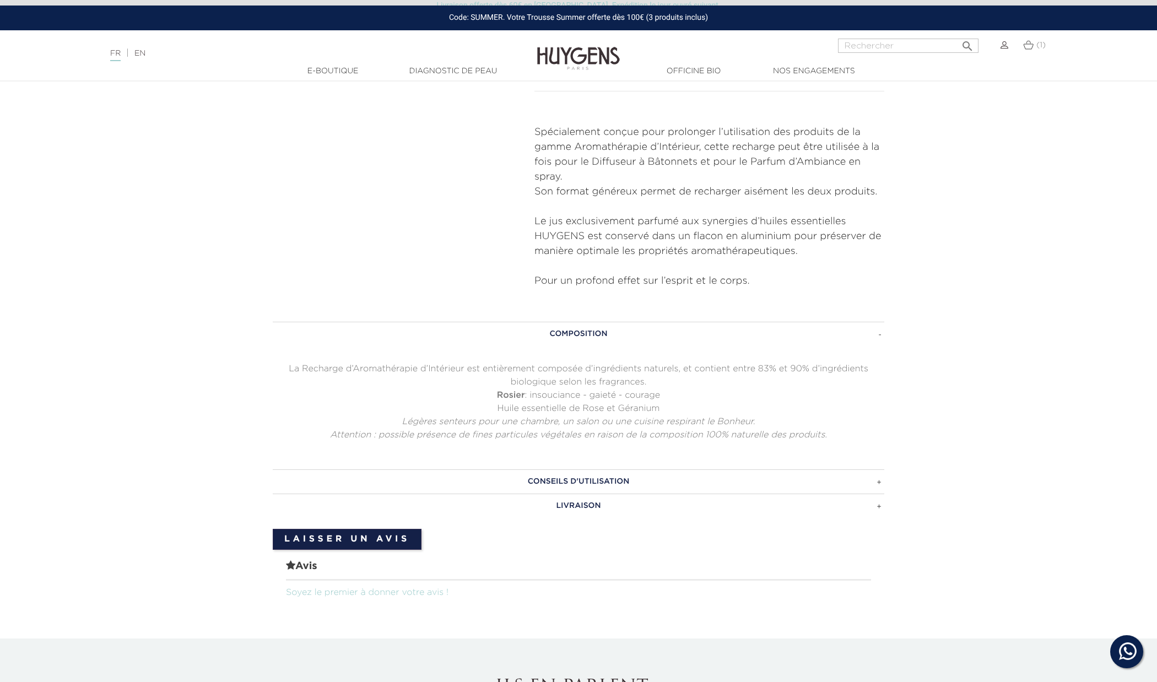
scroll to position [426, 0]
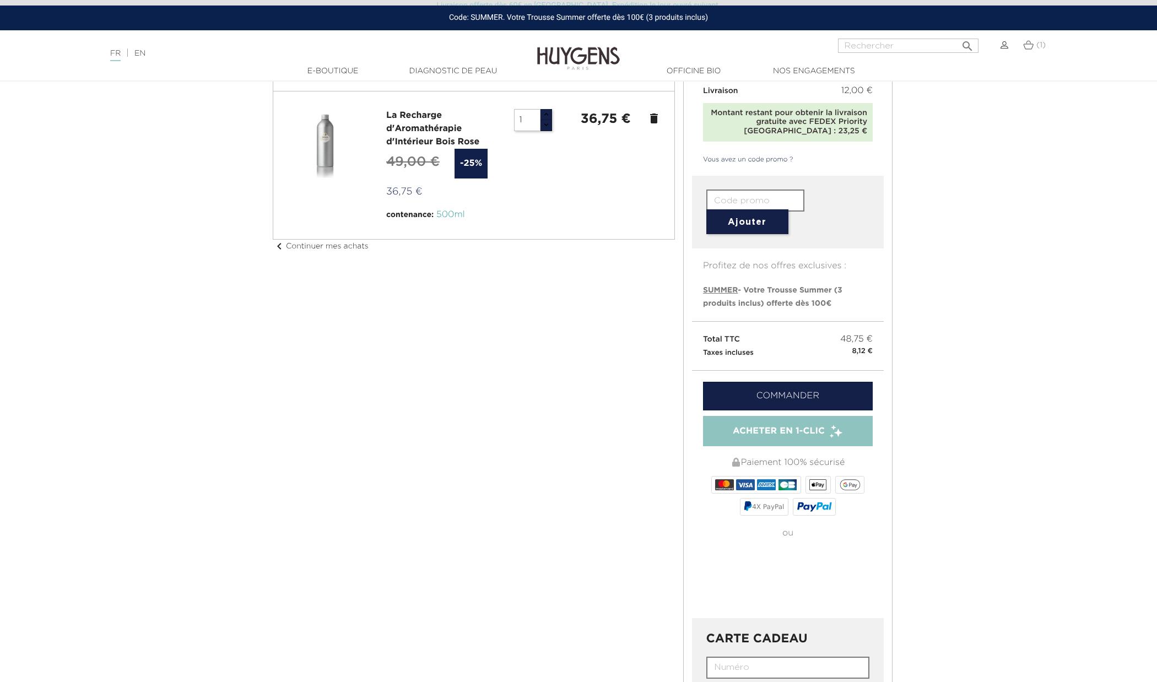
scroll to position [10, 0]
click at [810, 389] on link "Commander" at bounding box center [788, 396] width 170 height 29
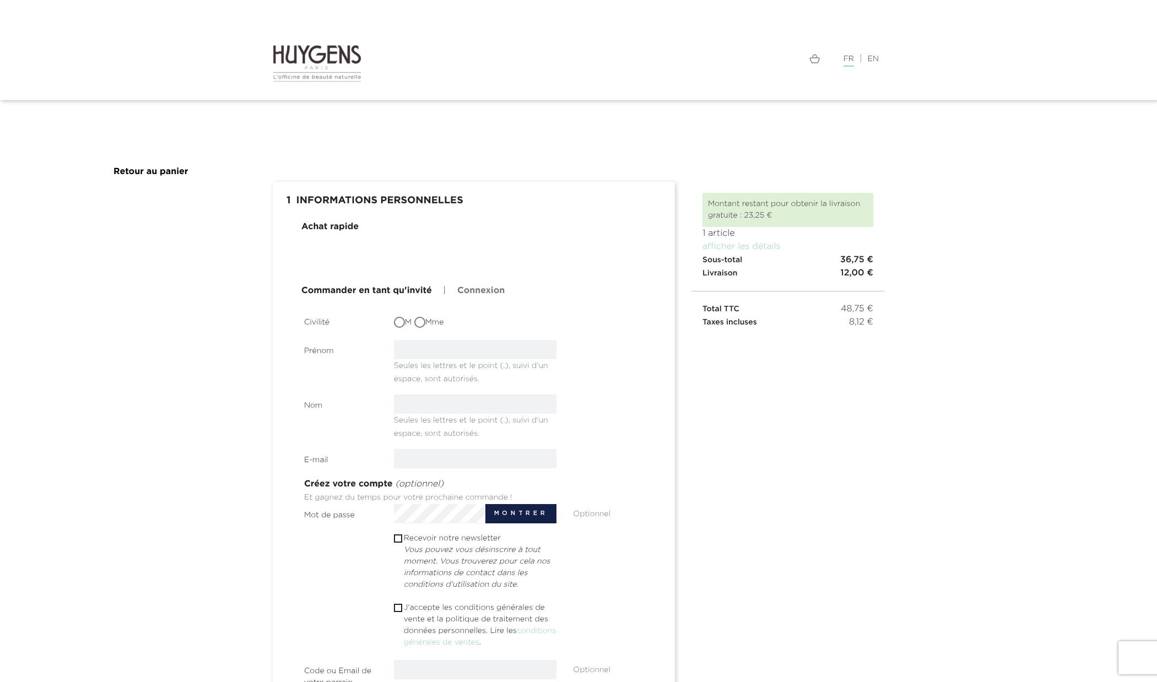
drag, startPoint x: 399, startPoint y: 36, endPoint x: 361, endPoint y: 43, distance: 38.7
click at [399, 36] on nav "Langue : FR | EN Français English  Rechercher (1) " at bounding box center [578, 50] width 1157 height 100
click at [349, 45] on img at bounding box center [317, 63] width 89 height 39
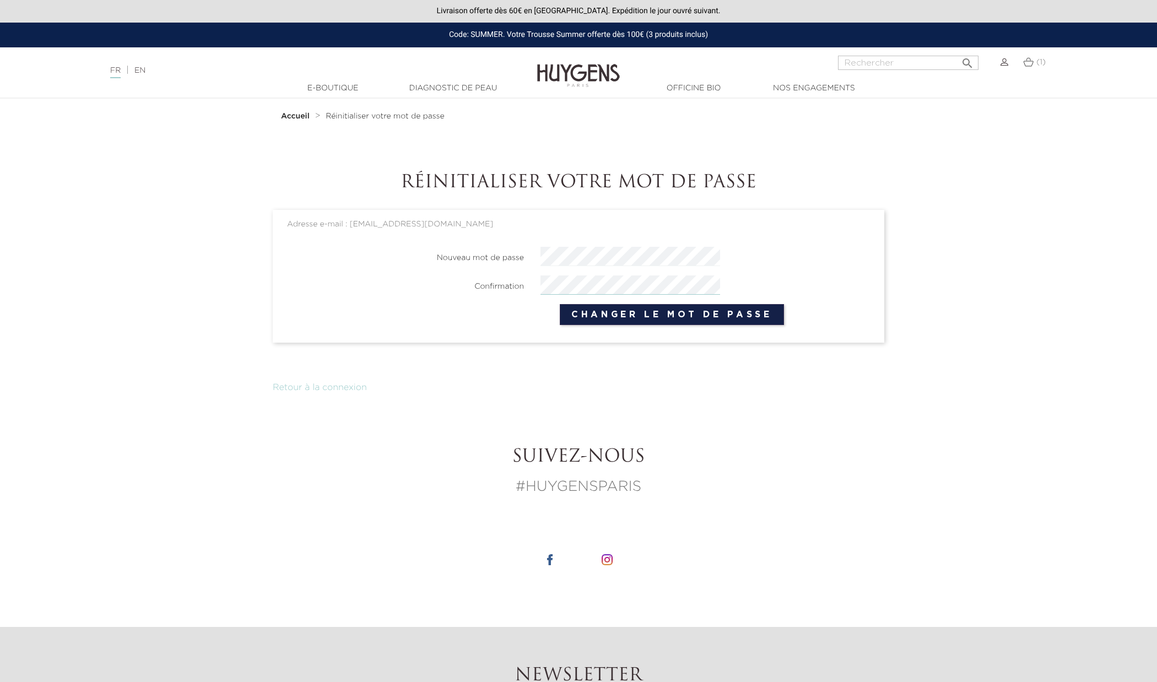
click at [672, 315] on button "Changer le mot de passe" at bounding box center [672, 314] width 224 height 21
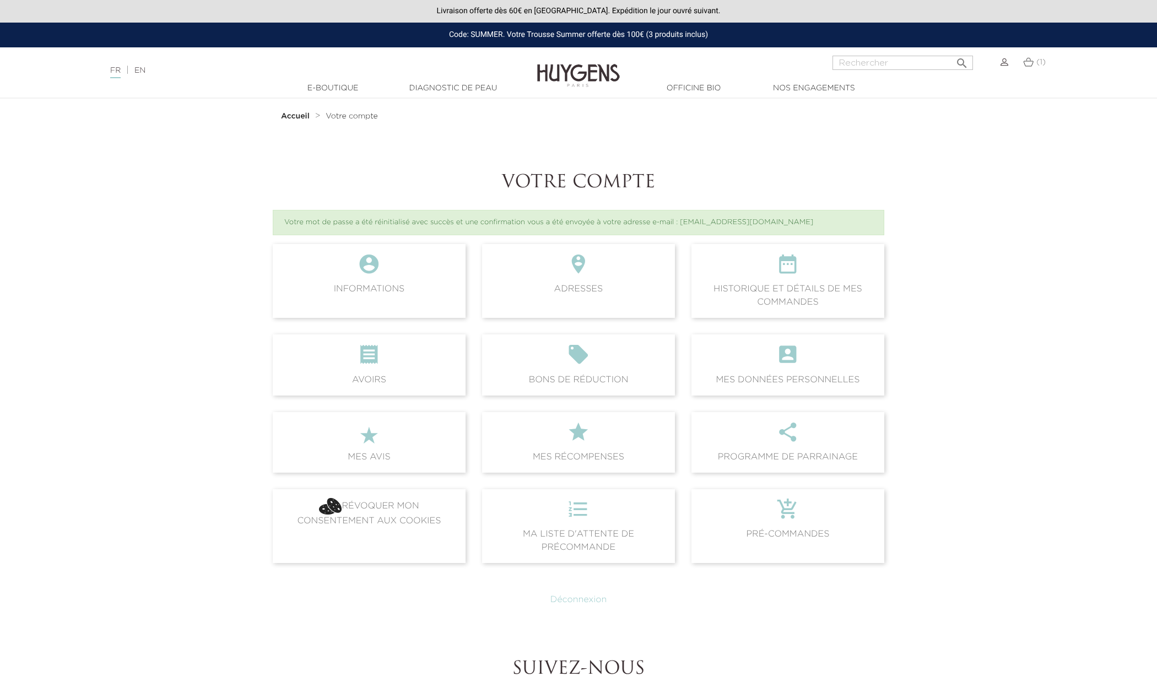
click at [1038, 65] on span "(1)" at bounding box center [1040, 62] width 9 height 8
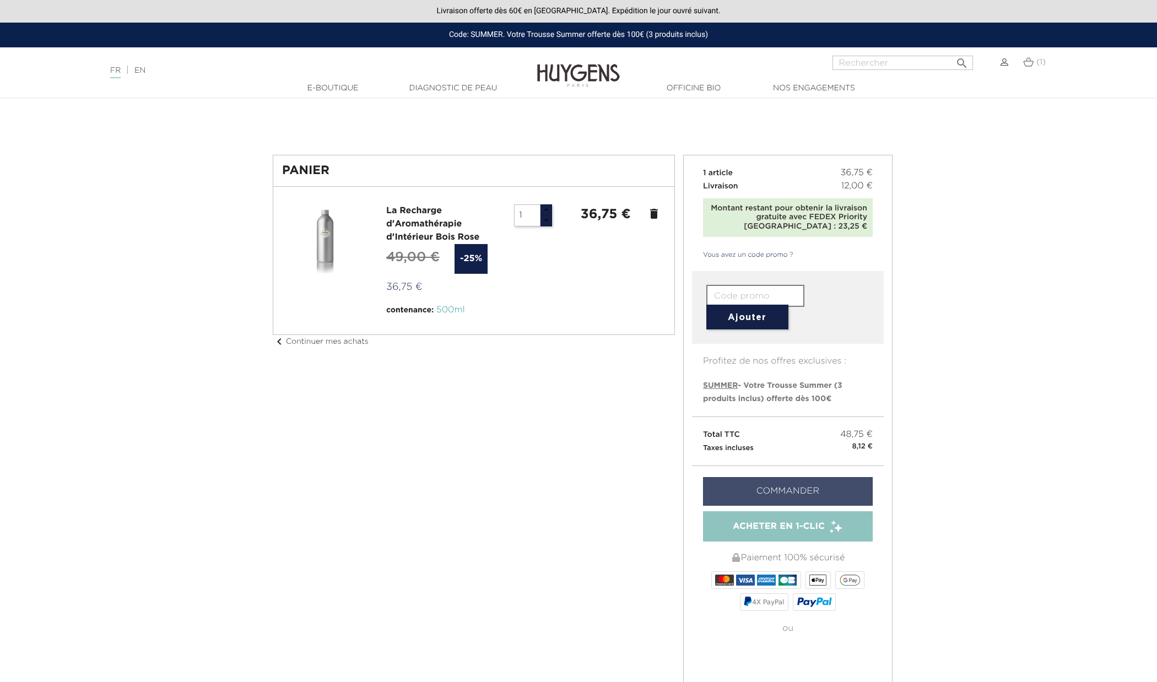
click at [804, 486] on link "Commander" at bounding box center [788, 491] width 170 height 29
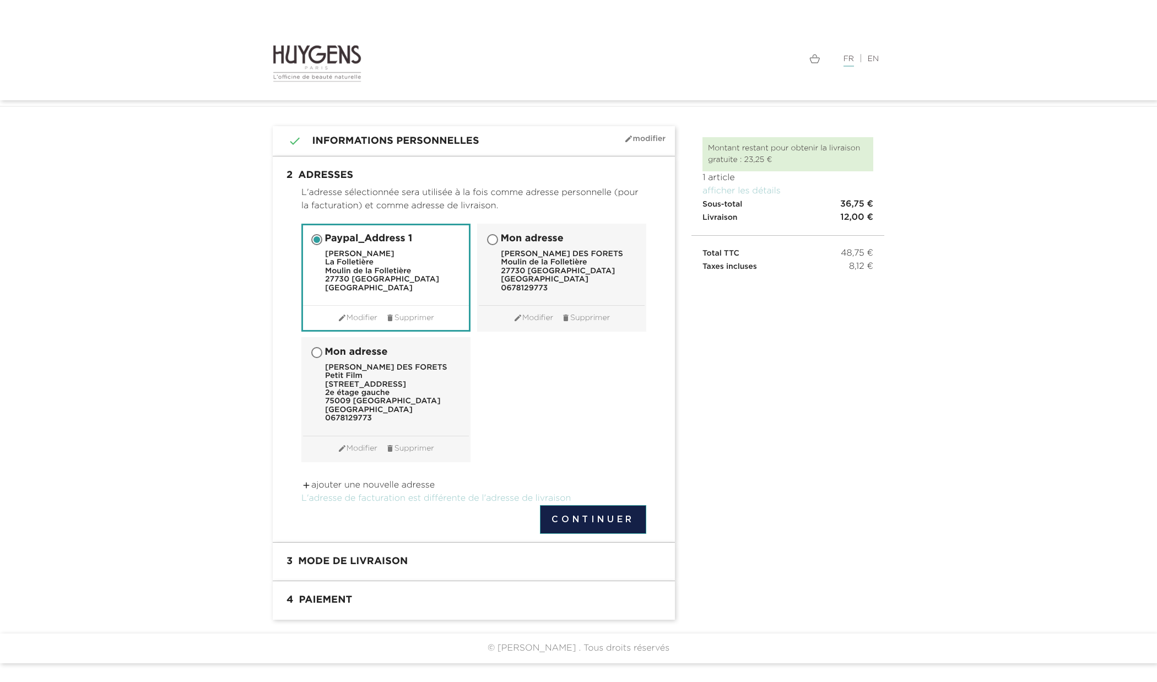
scroll to position [4, 0]
click at [348, 372] on div "[PERSON_NAME] DES FORETS Petit Film [STREET_ADDRESS][GEOGRAPHIC_DATA]" at bounding box center [386, 393] width 122 height 59
click at [323, 359] on input "Mon adresse [PERSON_NAME] DES FORETS Petit Film [STREET_ADDRESS][GEOGRAPHIC_DAT…" at bounding box center [317, 353] width 11 height 11
radio input "true"
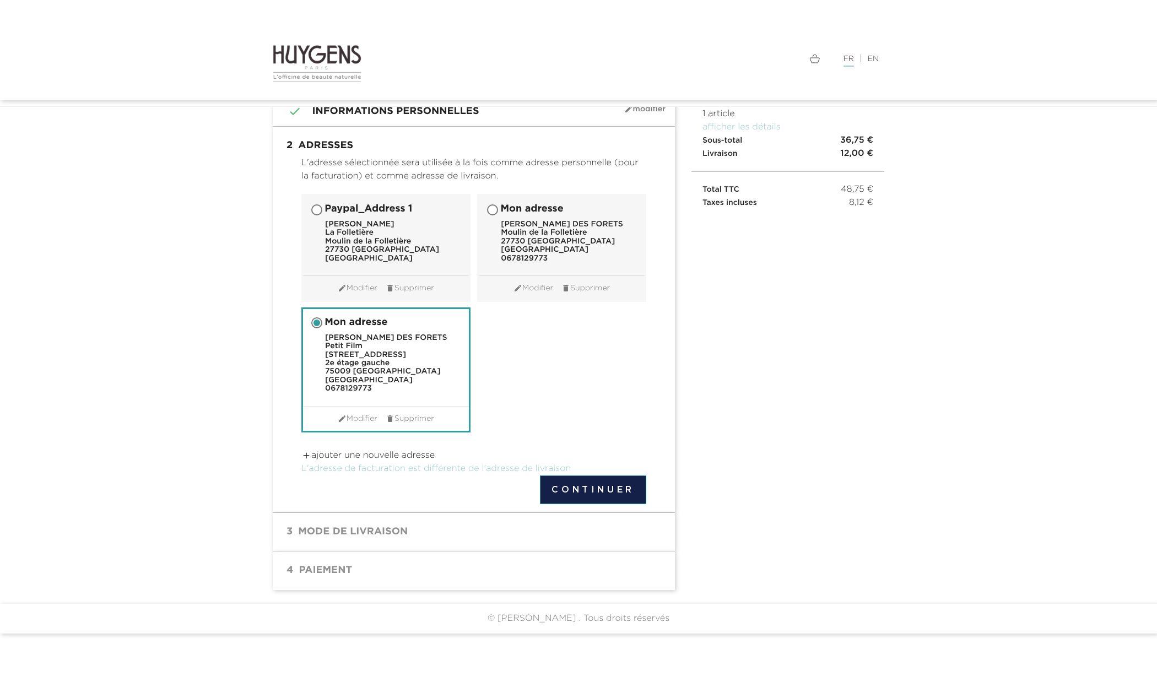
click at [356, 528] on h1 "3 Mode de livraison" at bounding box center [474, 532] width 386 height 22
click at [577, 483] on button "Continuer" at bounding box center [593, 489] width 106 height 29
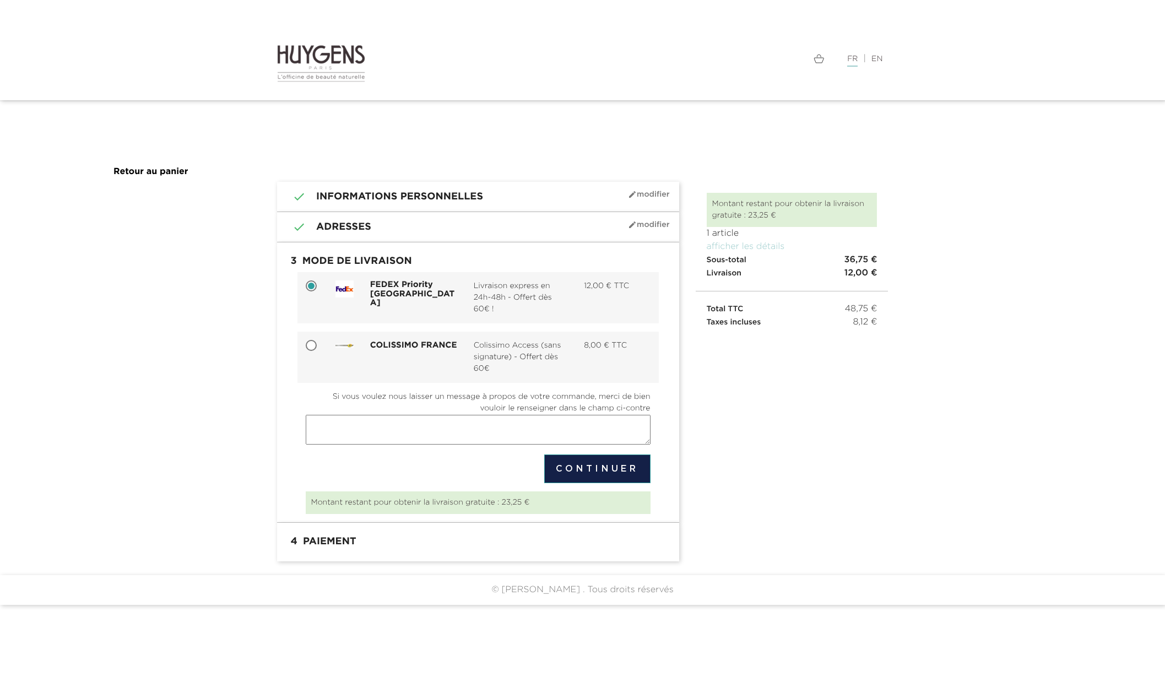
click at [304, 345] on div at bounding box center [312, 345] width 30 height 11
click at [310, 345] on input "COLISSIMO FRANCE Colissimo Access (sans signature) - Offert dès 60€ 8,00 € TTC" at bounding box center [312, 346] width 11 height 11
radio input "true"
click at [604, 468] on button "Continuer" at bounding box center [597, 468] width 106 height 29
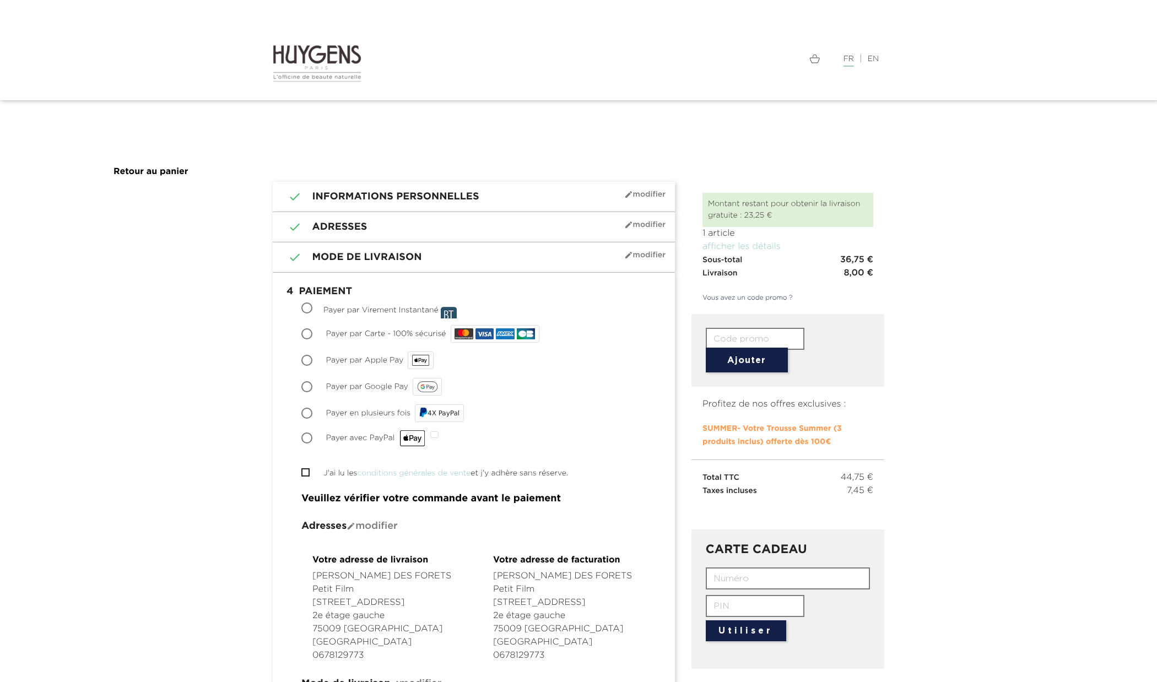
click at [480, 194] on h1 " 1 Informations personnelles mode_edit Modifier" at bounding box center [474, 196] width 386 height 13
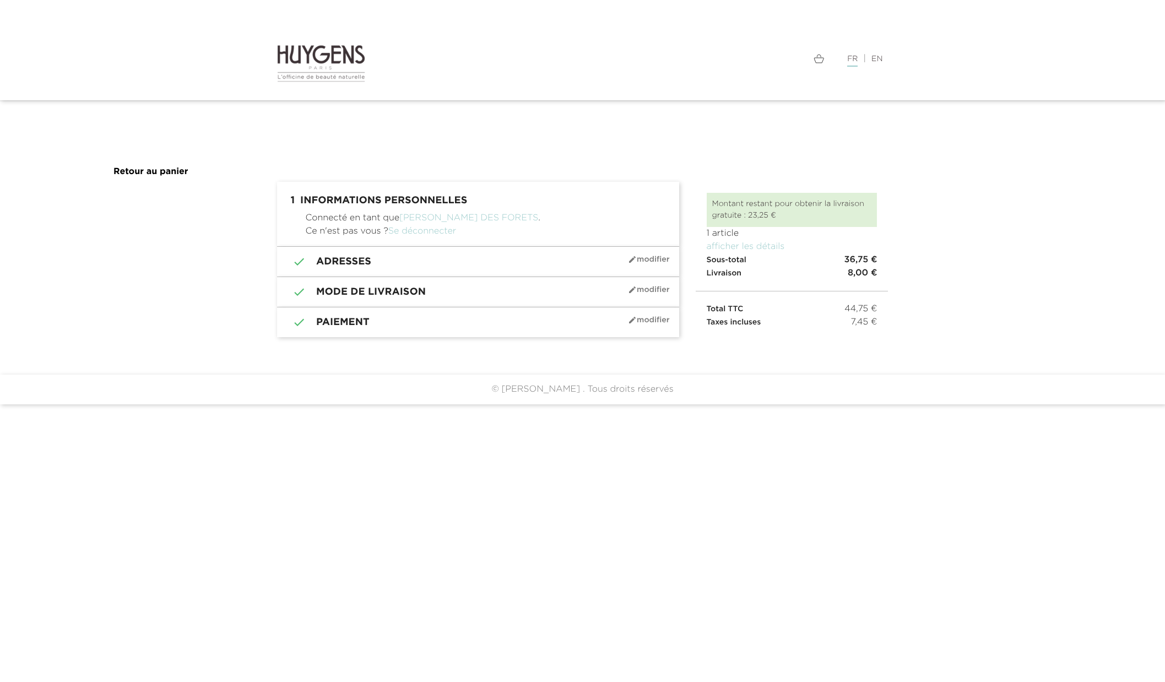
click at [460, 258] on h1 " 2 Adresses mode_edit Modifier" at bounding box center [478, 261] width 386 height 13
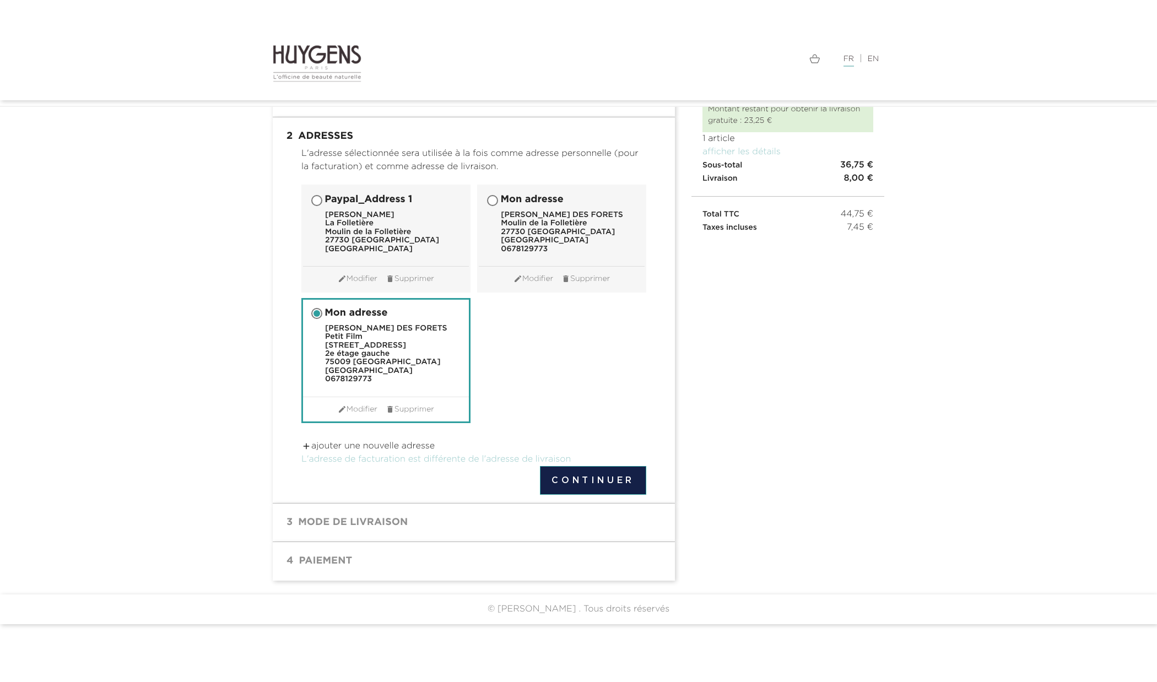
scroll to position [4, 0]
click at [367, 524] on h1 " 3 Mode de livraison mode_edit Modifier" at bounding box center [474, 523] width 386 height 22
click at [566, 481] on button "Continuer" at bounding box center [593, 480] width 106 height 29
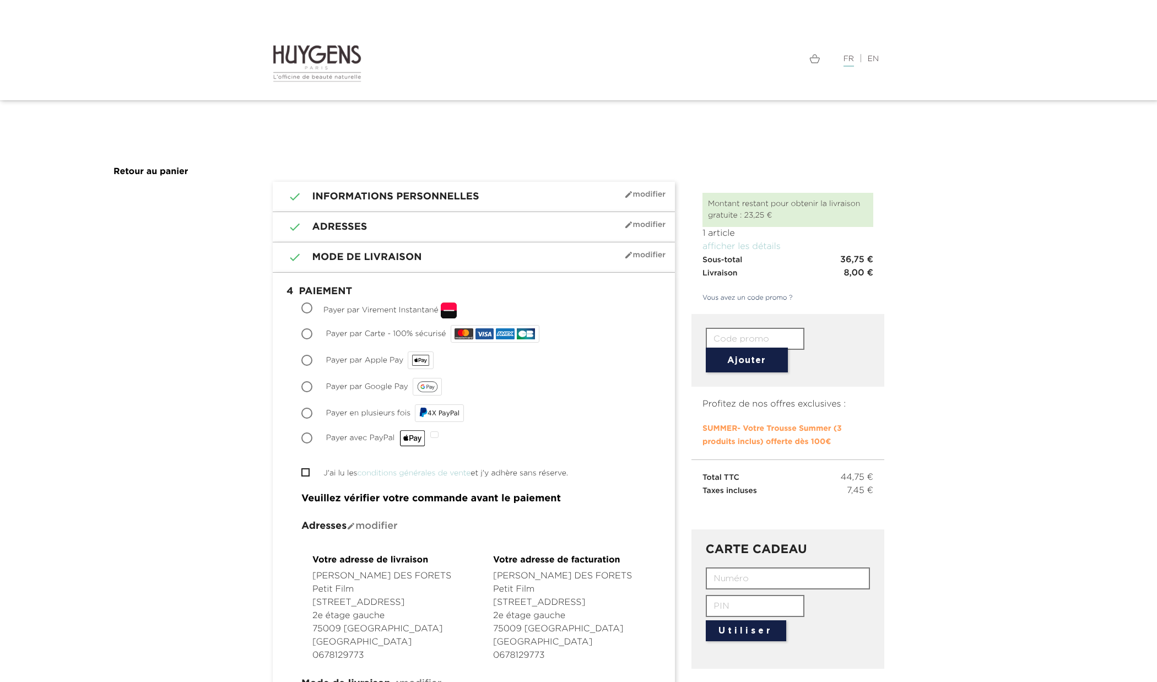
click at [308, 362] on input "Payer par Apple Pay" at bounding box center [307, 361] width 11 height 11
radio input "true"
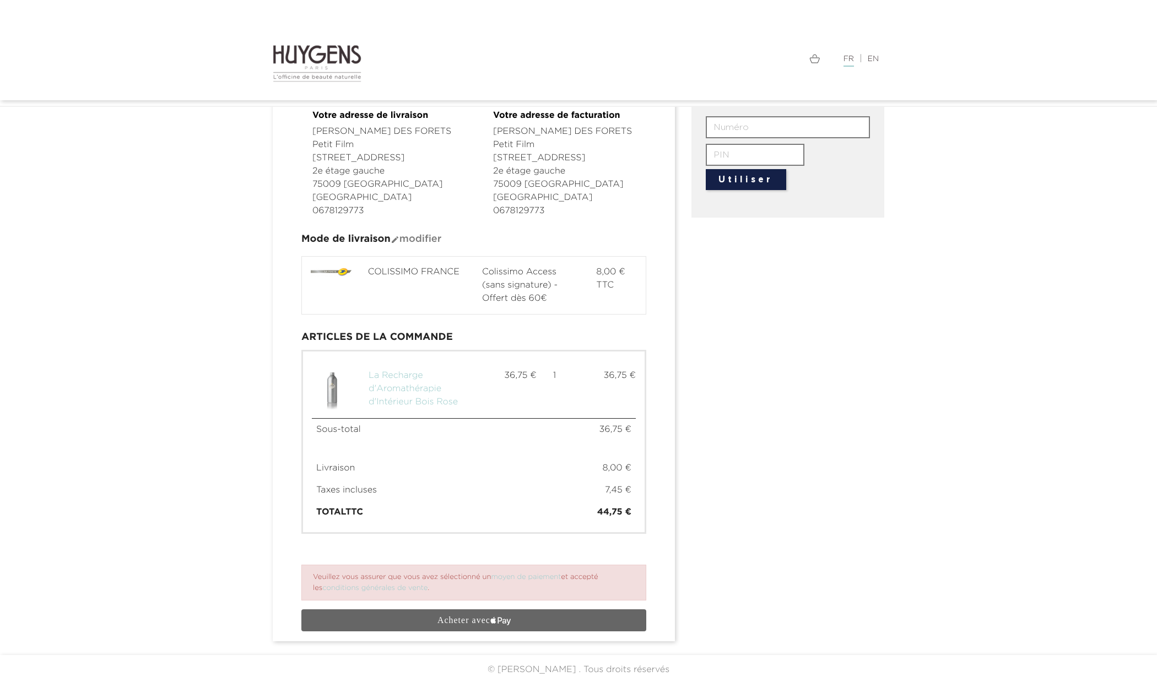
scroll to position [420, 0]
click at [509, 624] on icon "text { fill: #FFF; font-family: -apple-system; font-size: 15px; font-weight: 50…" at bounding box center [474, 621] width 172 height 17
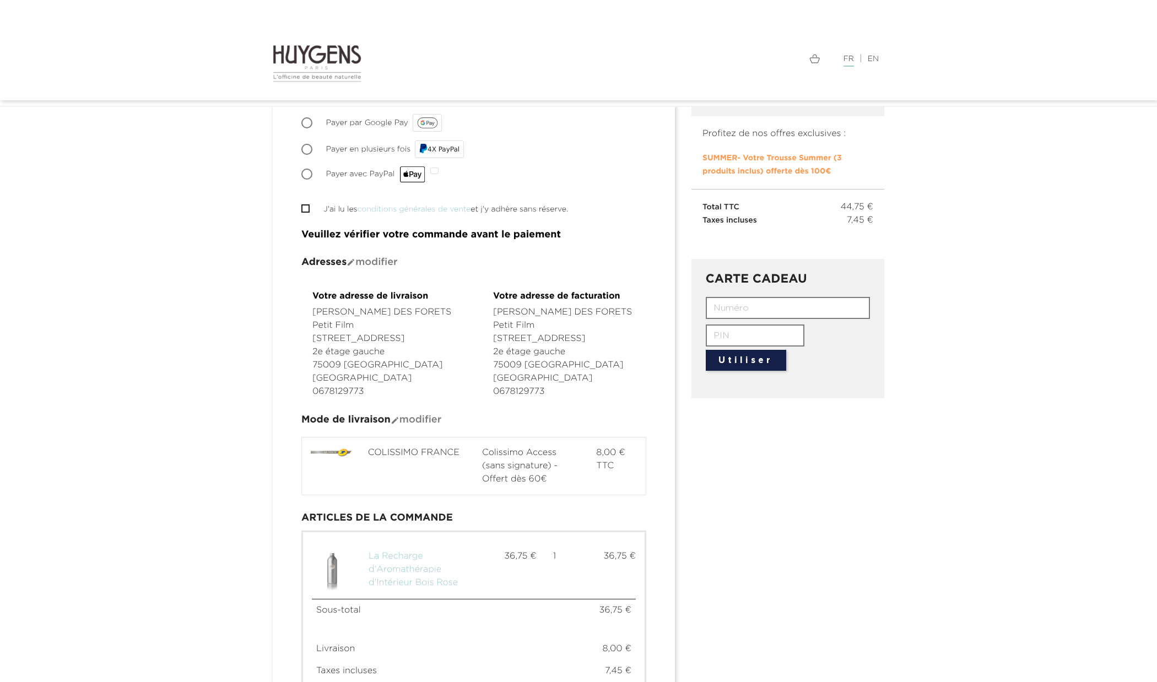
scroll to position [225, 0]
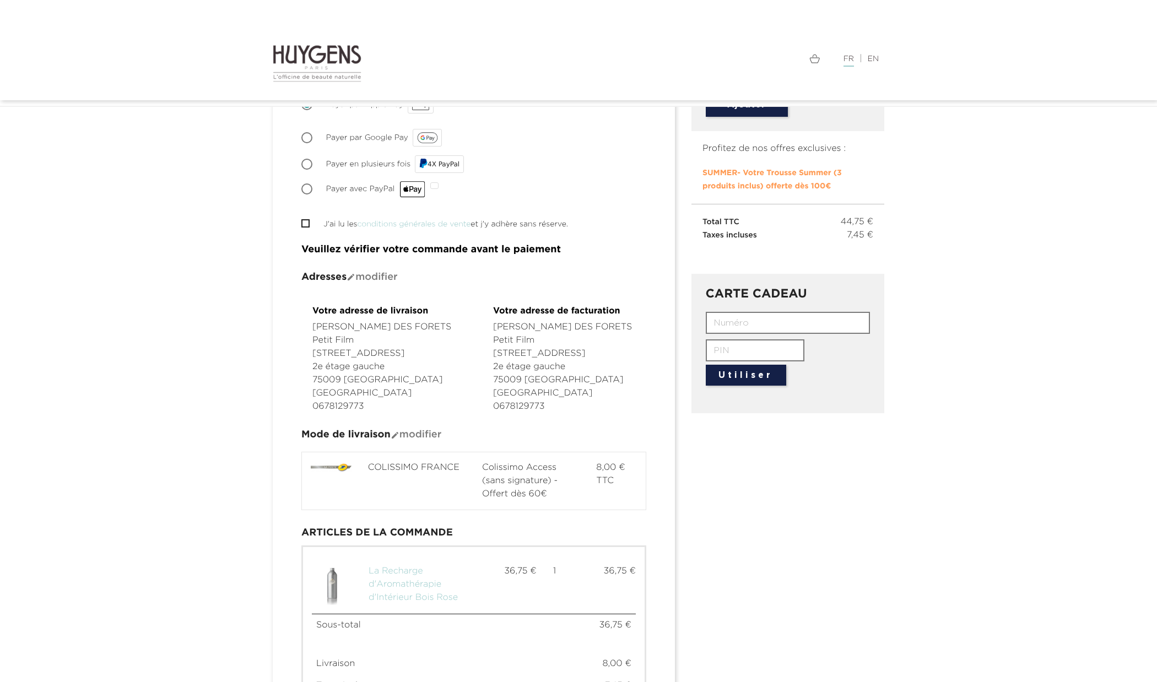
click at [305, 226] on span "" at bounding box center [305, 223] width 8 height 8
click at [306, 223] on input "J'ai lu les conditions générales de vente et j'y adhère sans réserve." at bounding box center [304, 223] width 7 height 7
checkbox input "true"
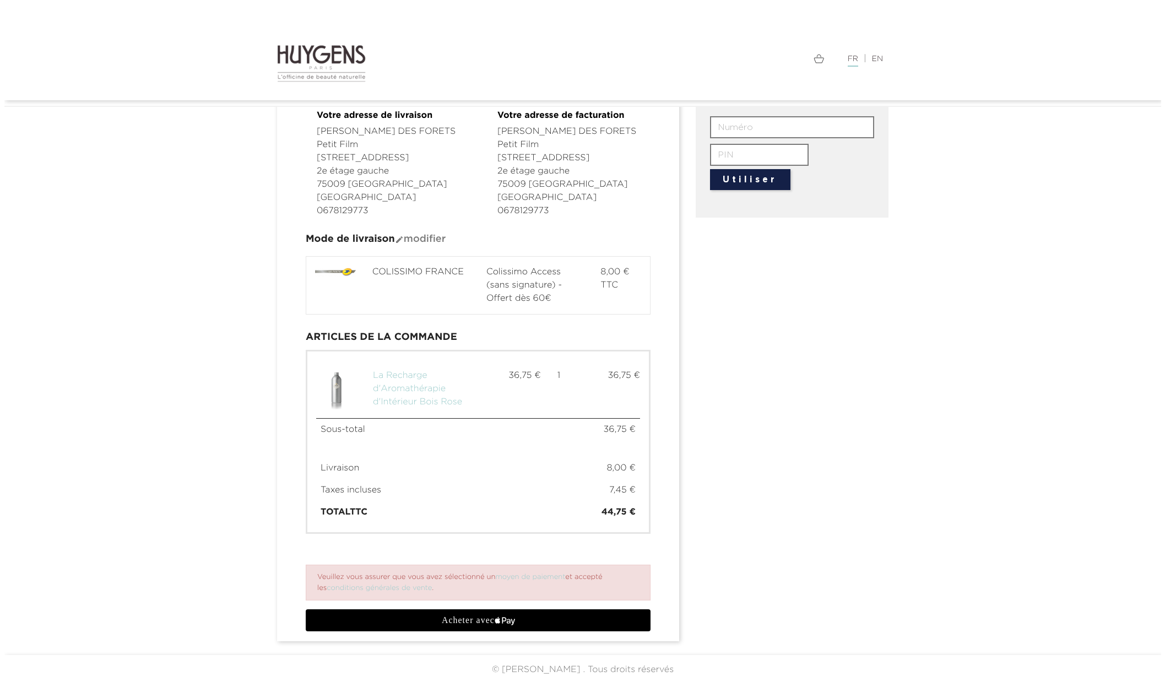
scroll to position [420, 0]
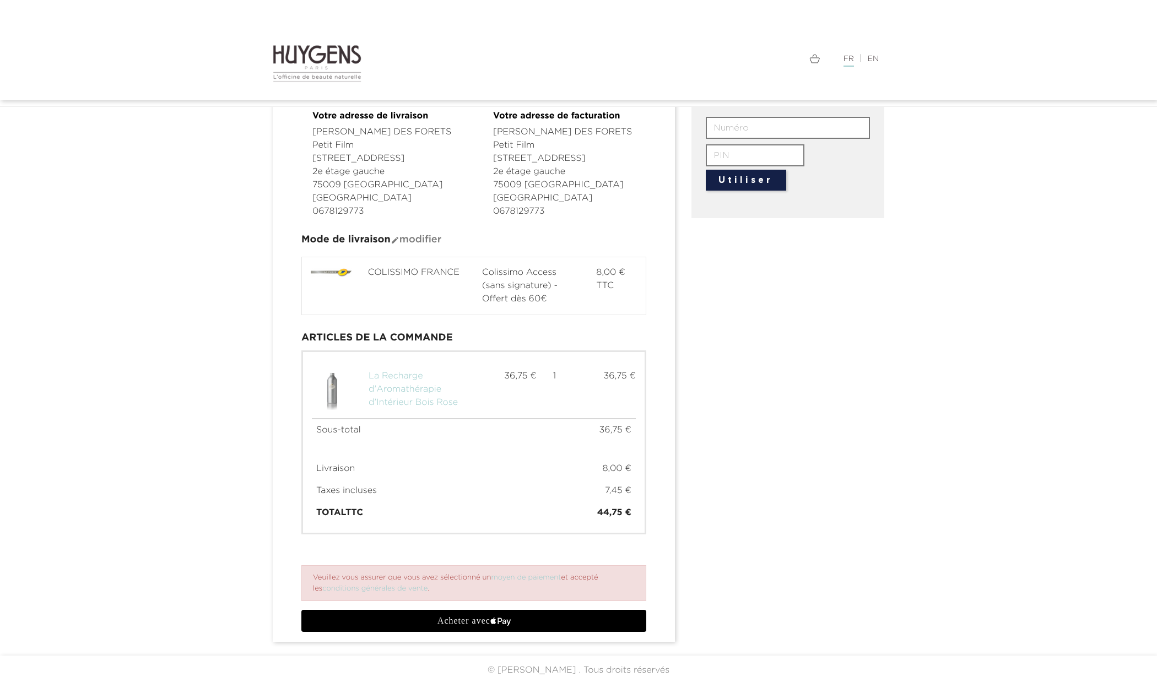
click at [515, 619] on icon "text { fill: #FFF; font-family: -apple-system; font-size: 15px; font-weight: 50…" at bounding box center [474, 621] width 172 height 17
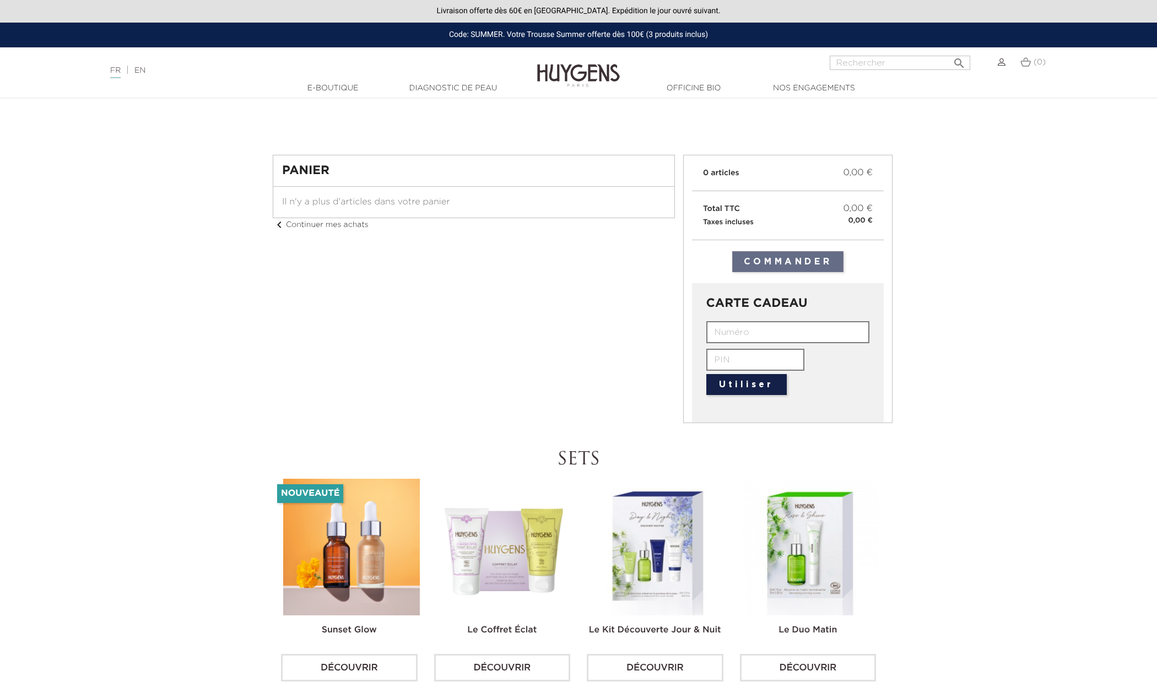
click at [996, 67] on div at bounding box center [998, 62] width 13 height 13
click at [999, 66] on img at bounding box center [1002, 62] width 8 height 8
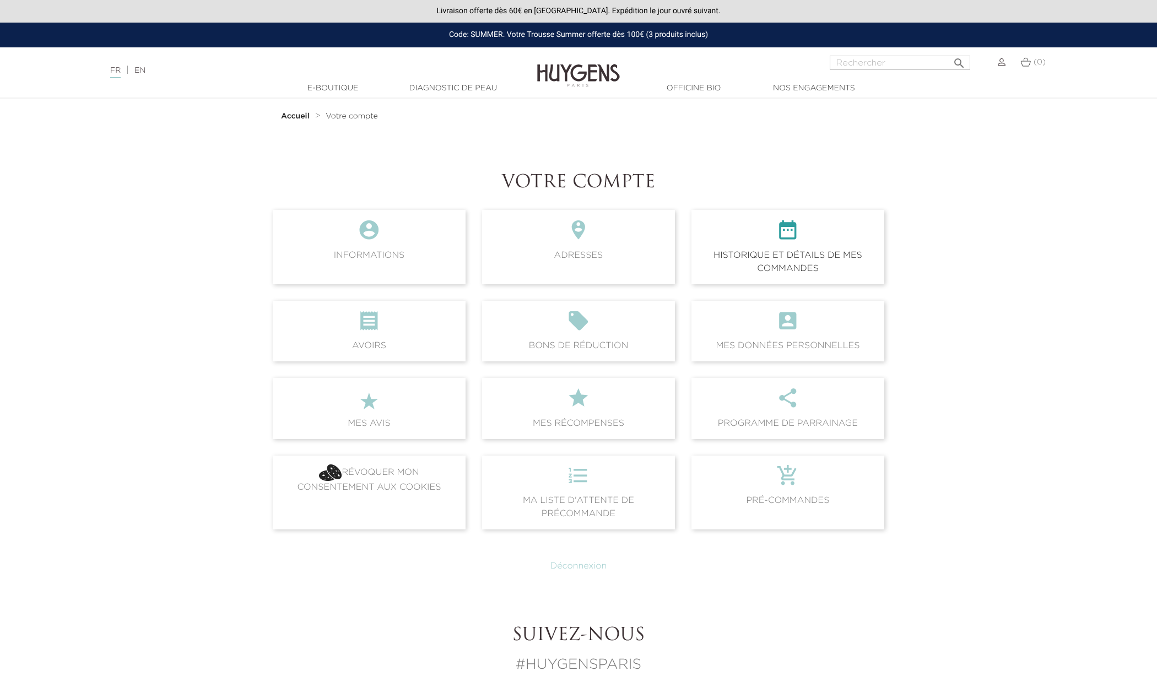
click at [798, 254] on span " Historique et détails de mes commandes" at bounding box center [787, 247] width 193 height 74
